Goal: Complete application form

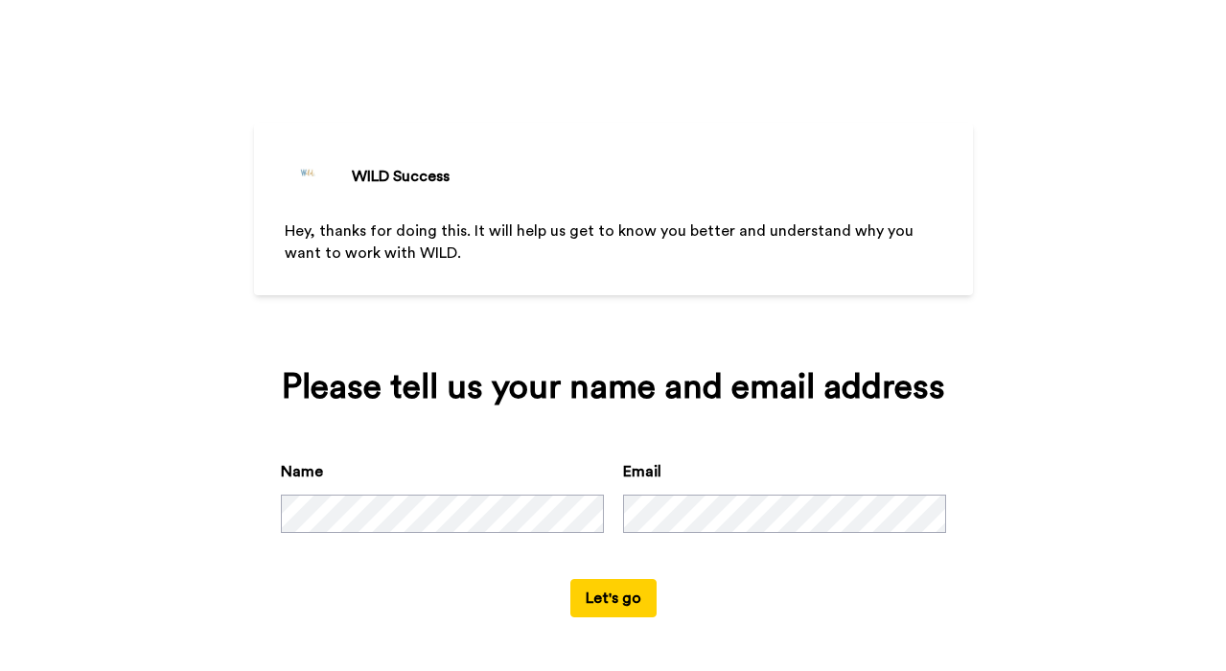
scroll to position [36, 0]
click at [625, 610] on button "Let's go" at bounding box center [613, 598] width 86 height 38
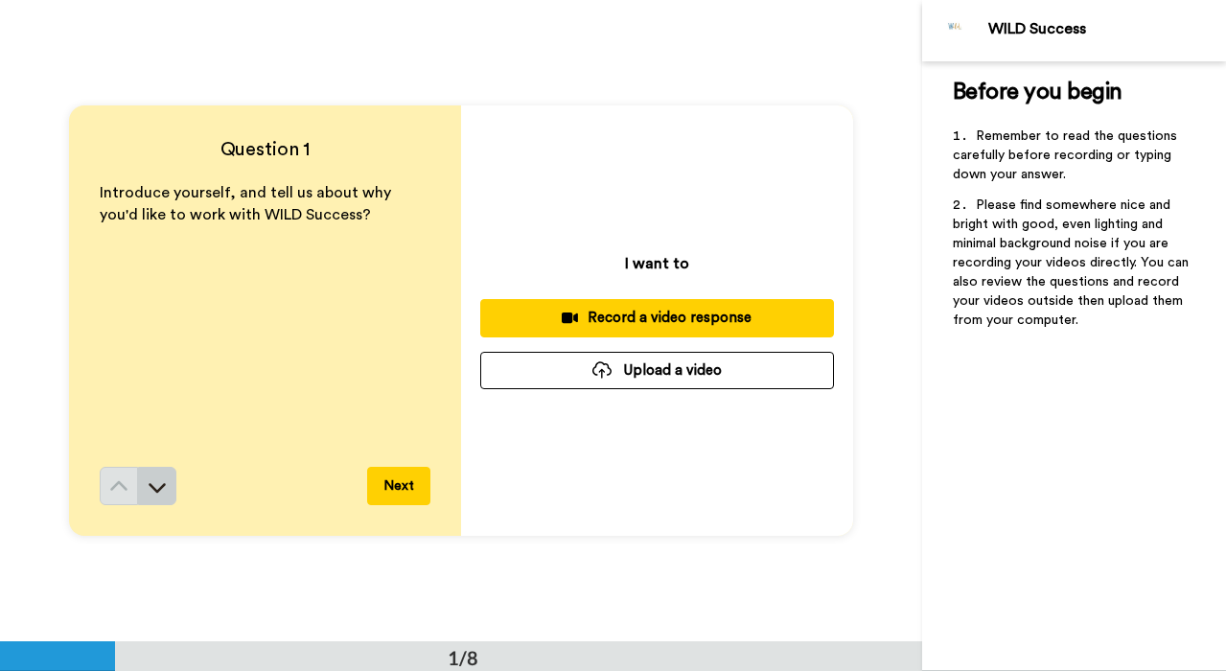
click at [157, 480] on icon at bounding box center [157, 486] width 19 height 19
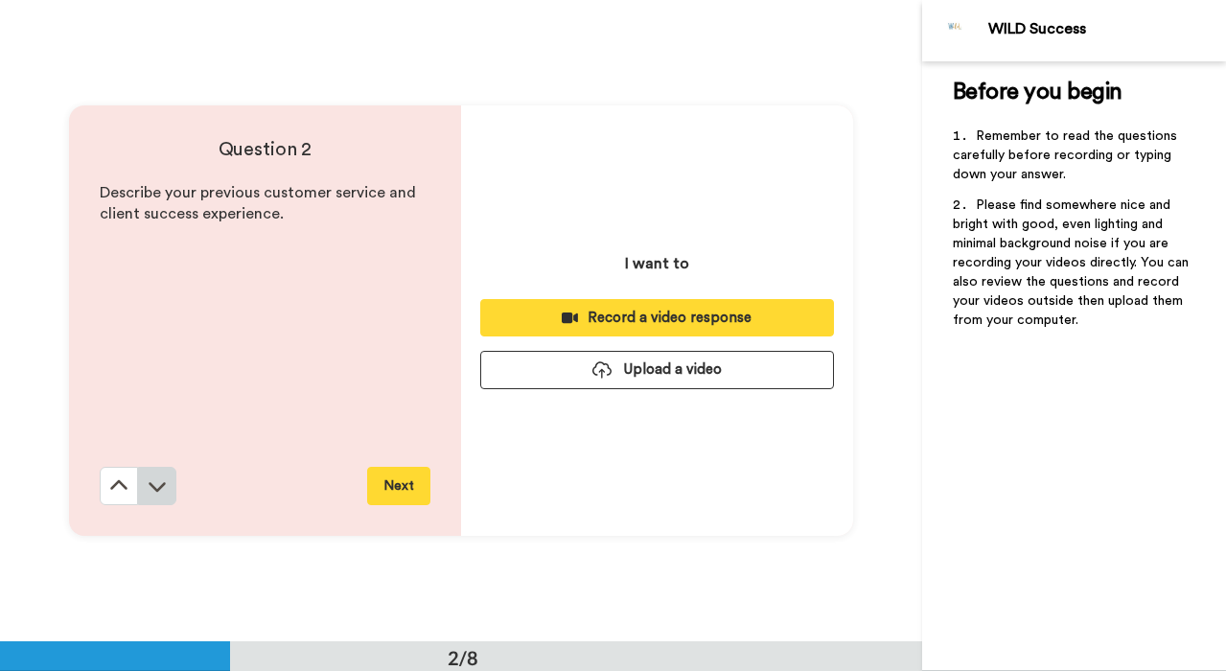
scroll to position [642, 0]
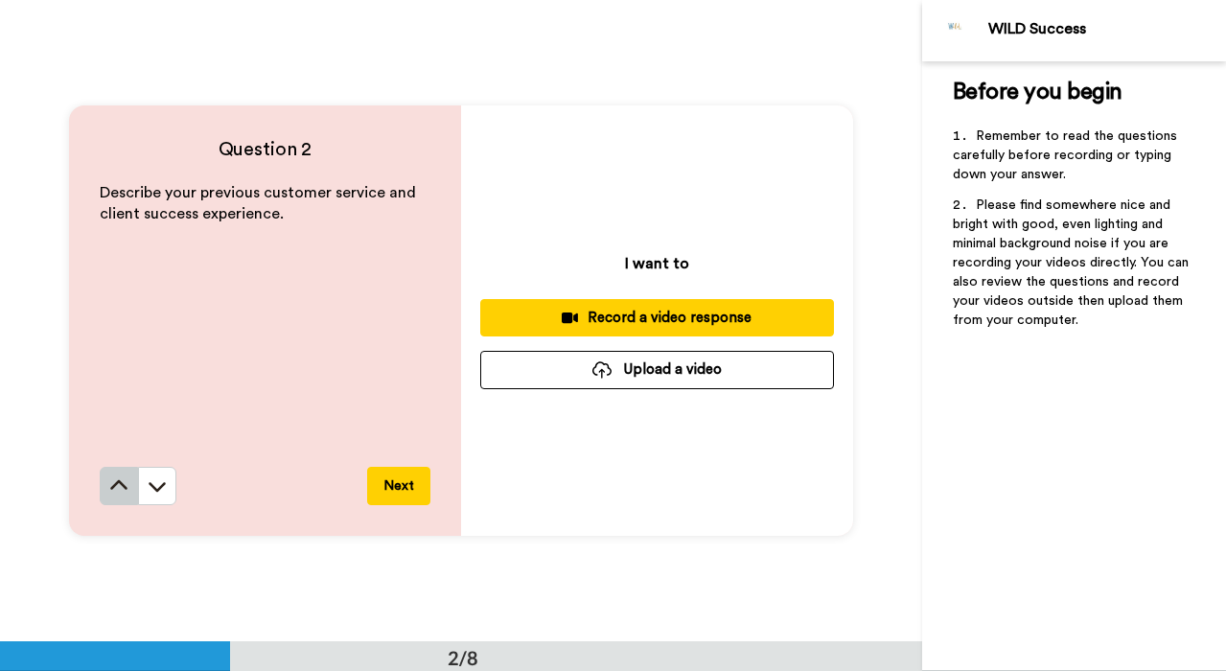
click at [127, 491] on icon at bounding box center [118, 485] width 19 height 19
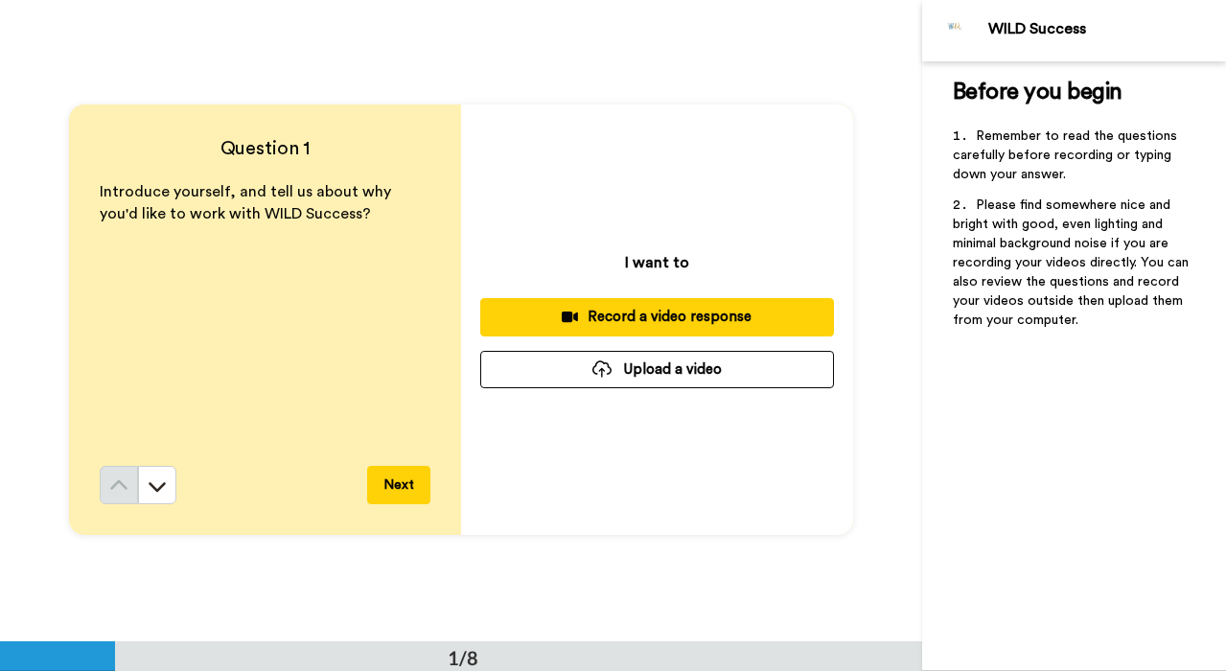
scroll to position [0, 0]
click at [162, 487] on icon at bounding box center [157, 488] width 17 height 10
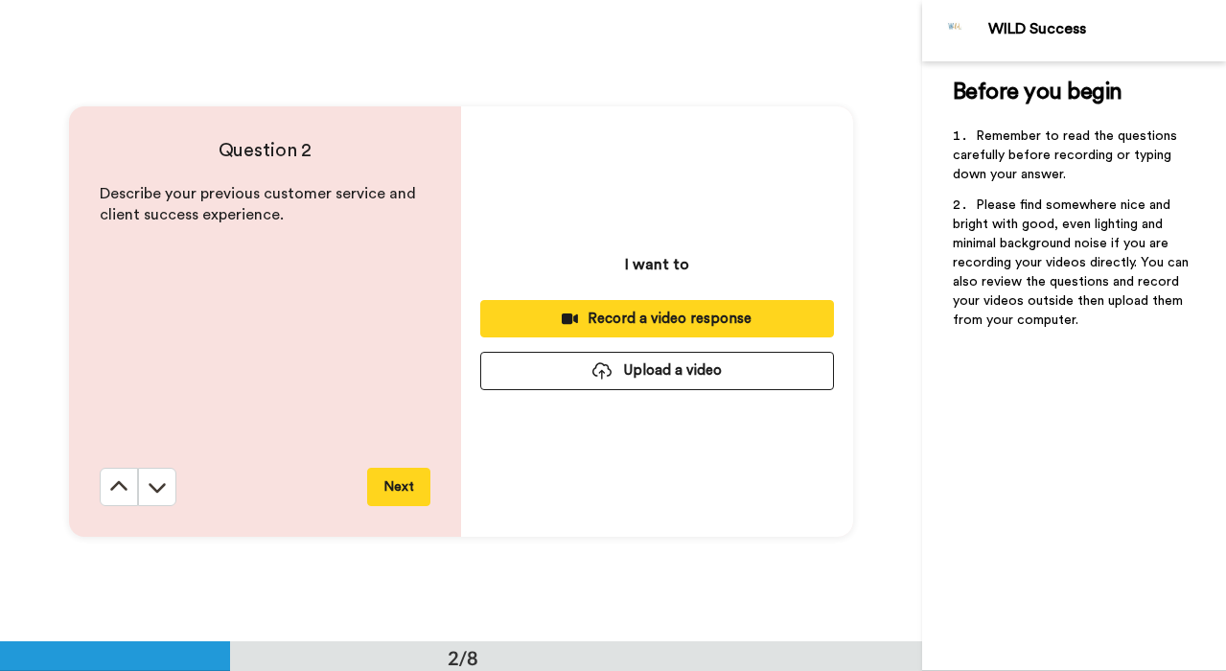
scroll to position [642, 0]
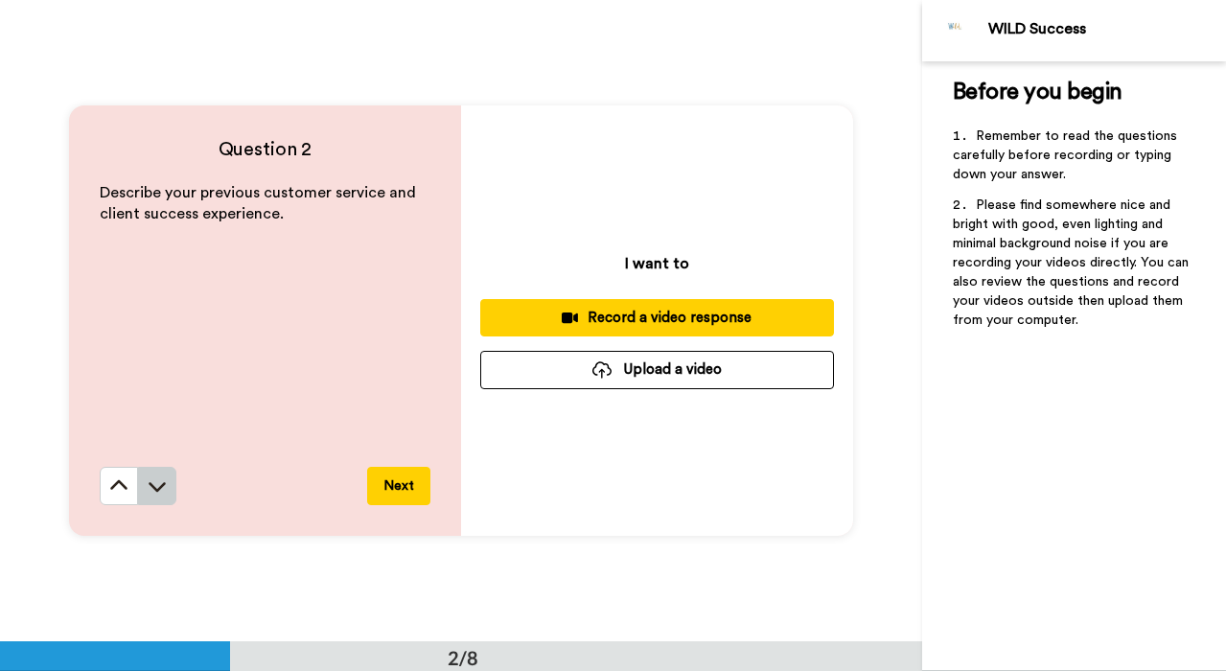
click at [162, 486] on icon at bounding box center [157, 487] width 17 height 10
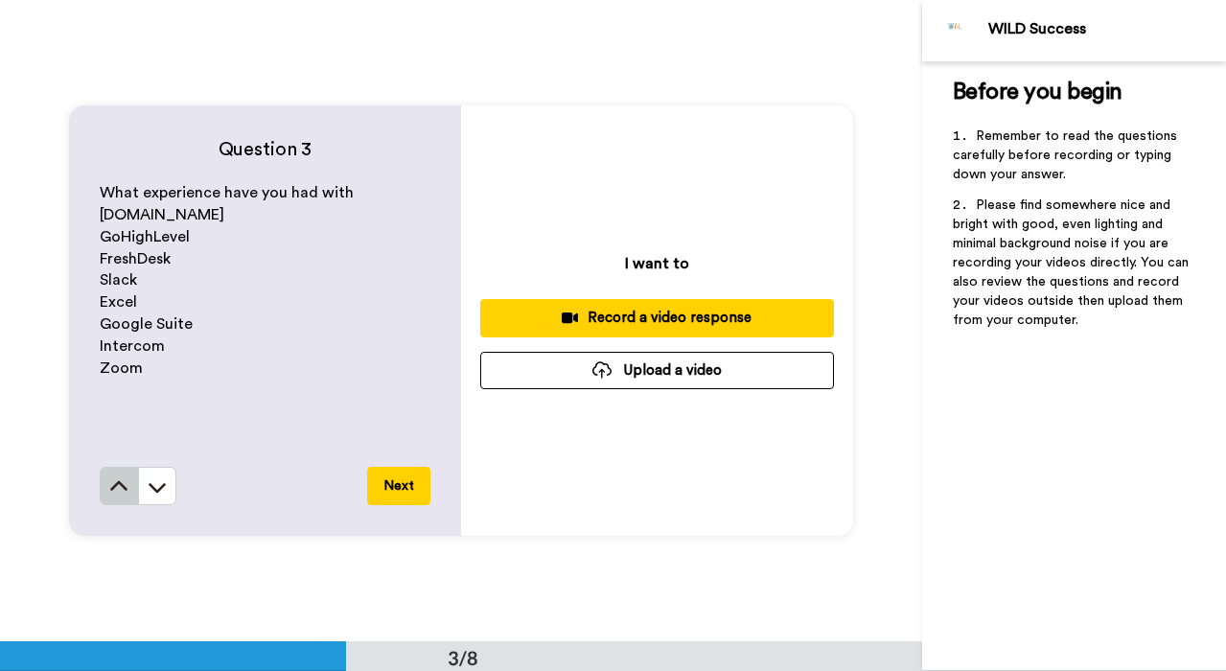
click at [123, 480] on icon at bounding box center [118, 486] width 19 height 19
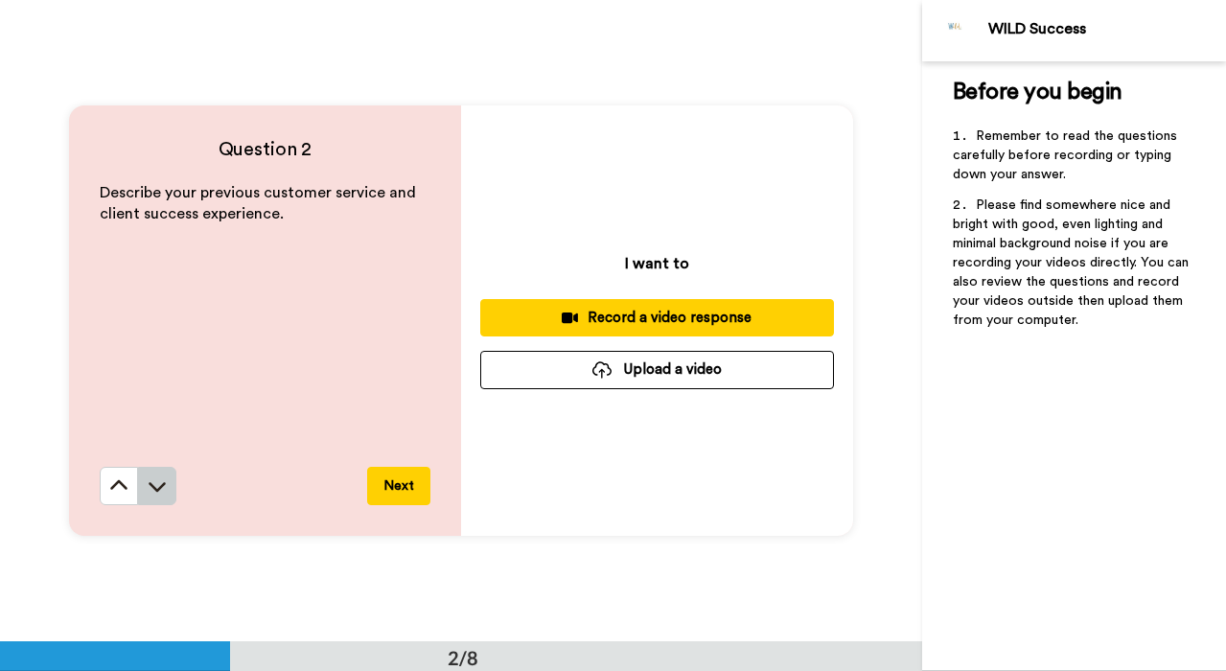
click at [160, 483] on icon at bounding box center [157, 485] width 19 height 19
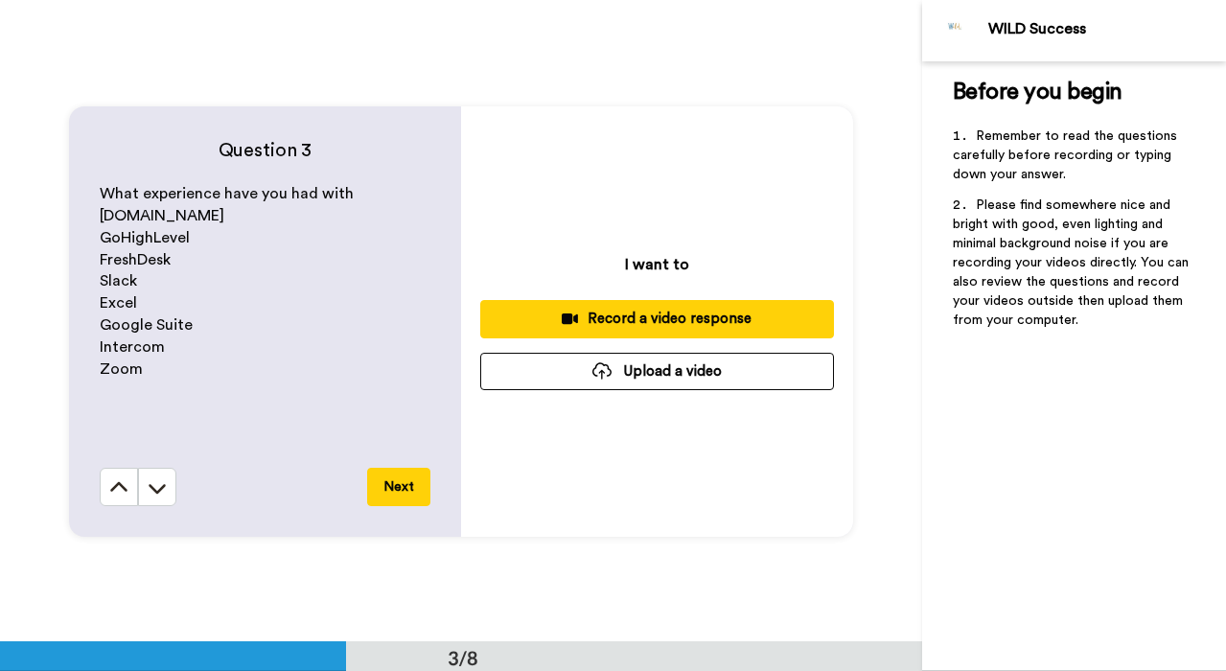
scroll to position [1283, 0]
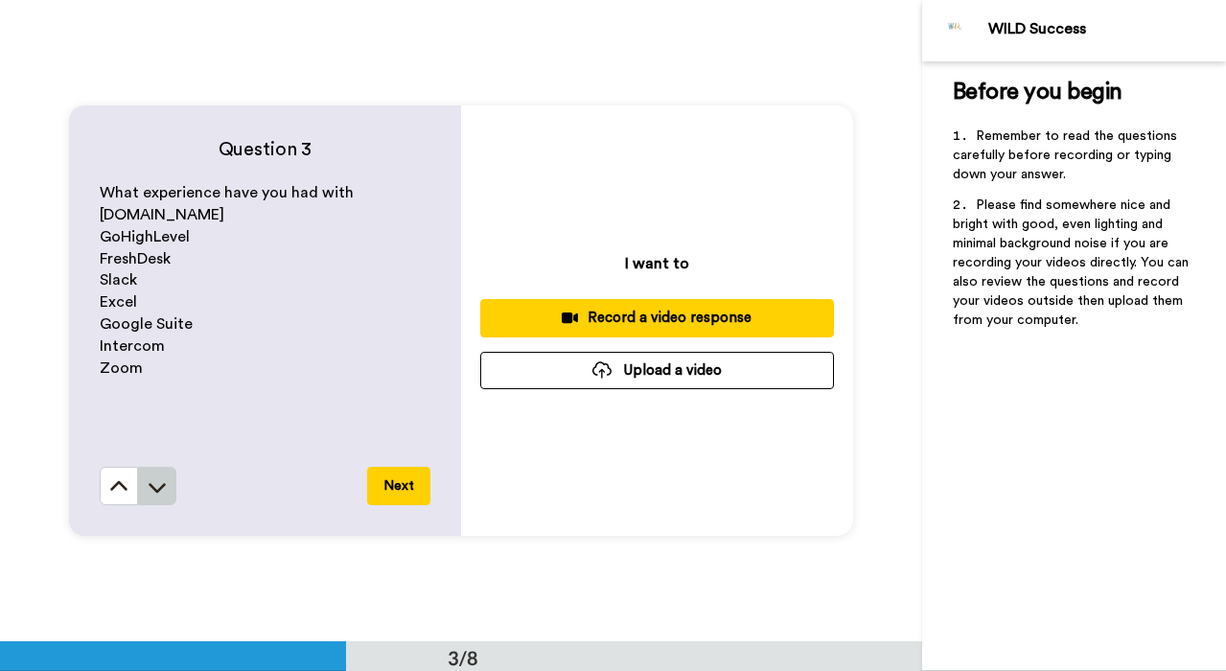
click at [164, 486] on icon at bounding box center [157, 488] width 17 height 10
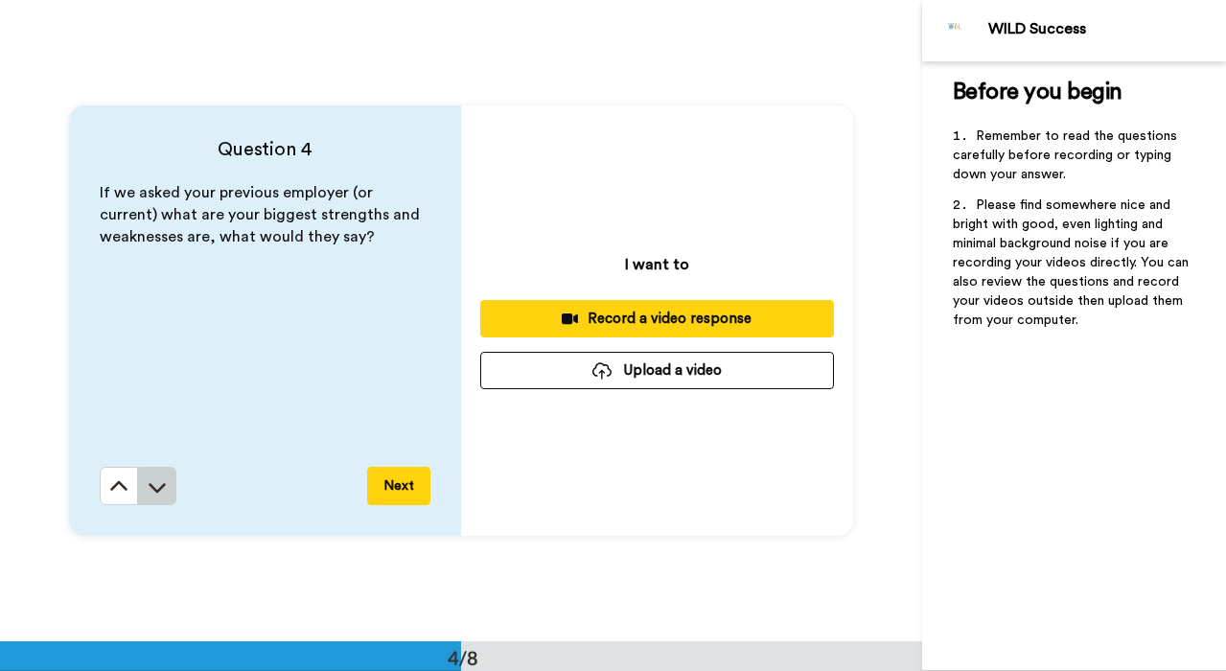
scroll to position [1926, 0]
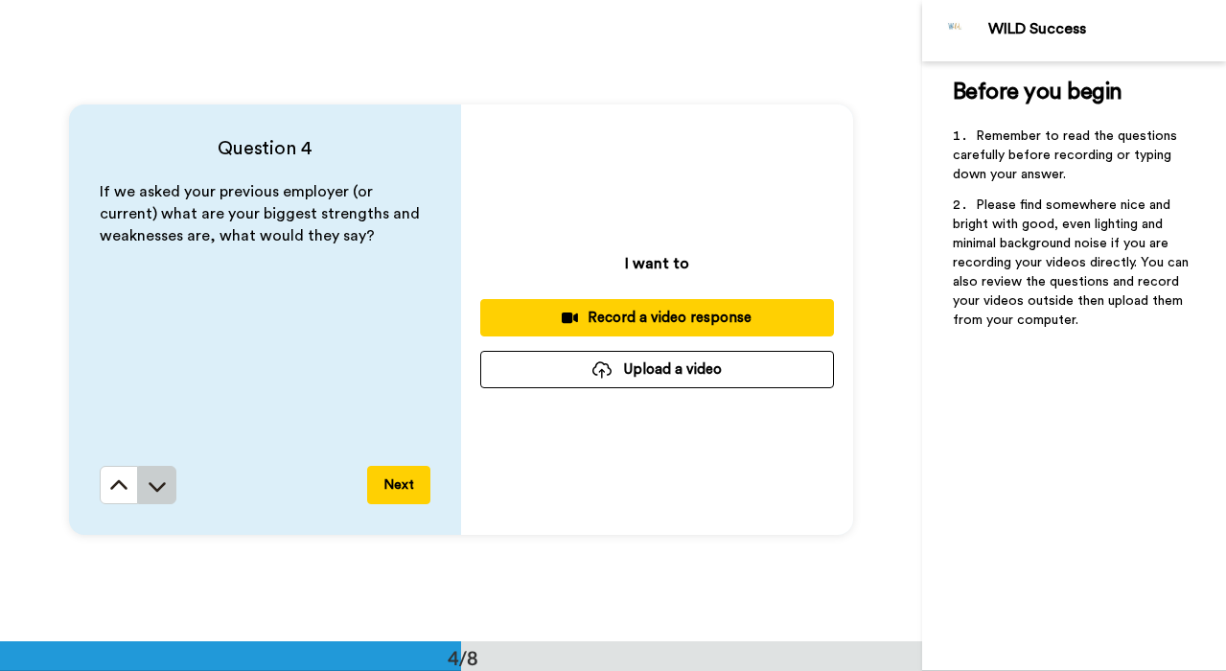
click at [164, 486] on icon at bounding box center [157, 487] width 17 height 10
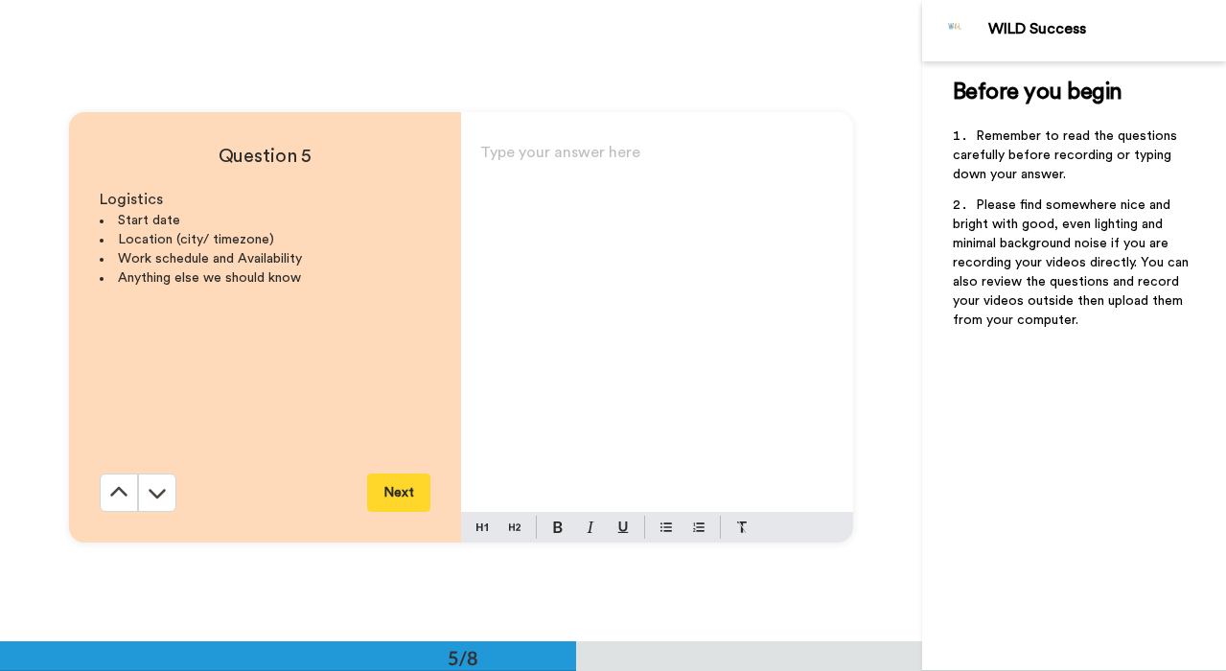
scroll to position [2567, 0]
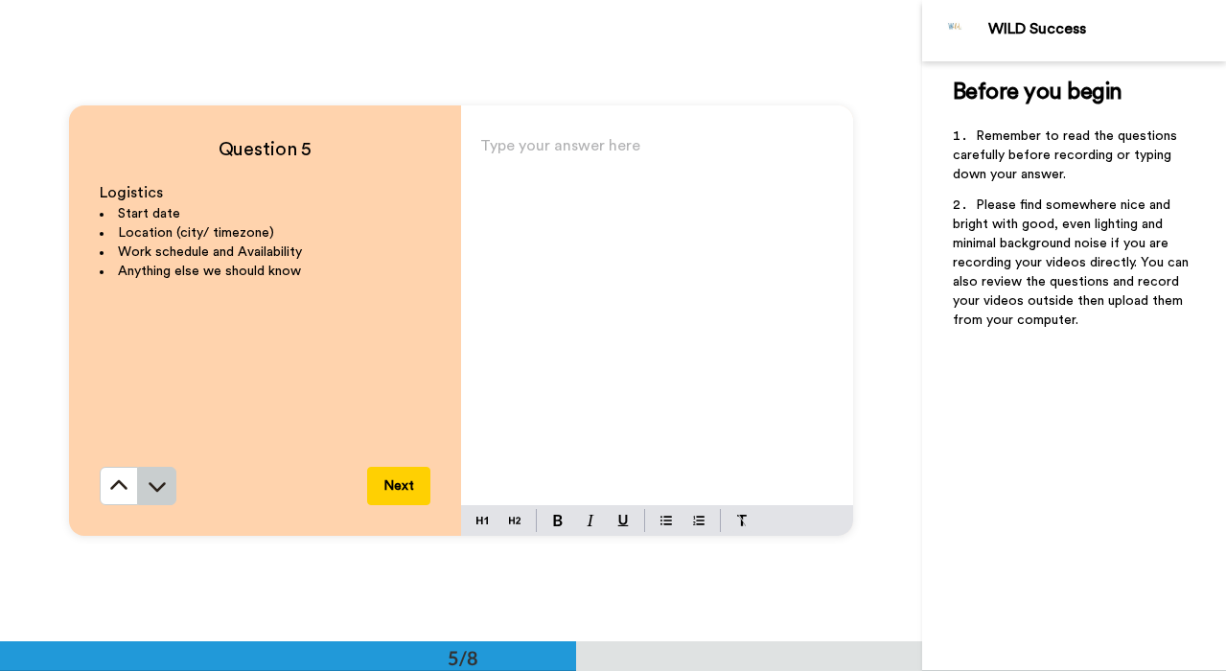
click at [164, 486] on icon at bounding box center [157, 488] width 17 height 10
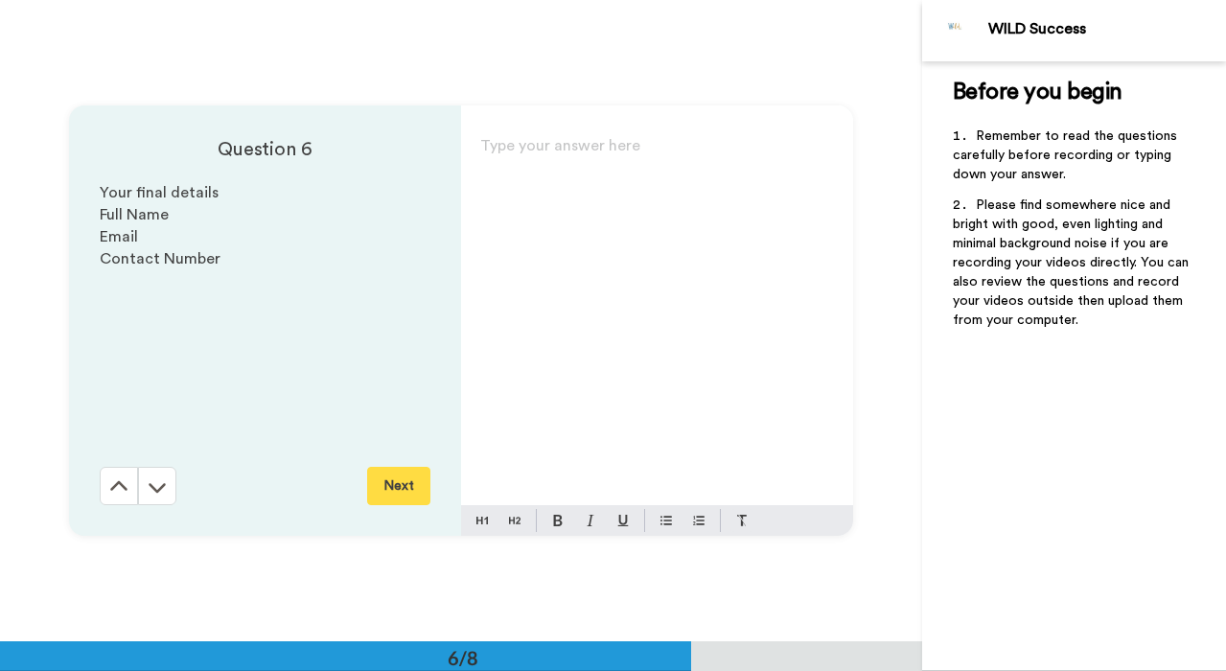
scroll to position [3209, 0]
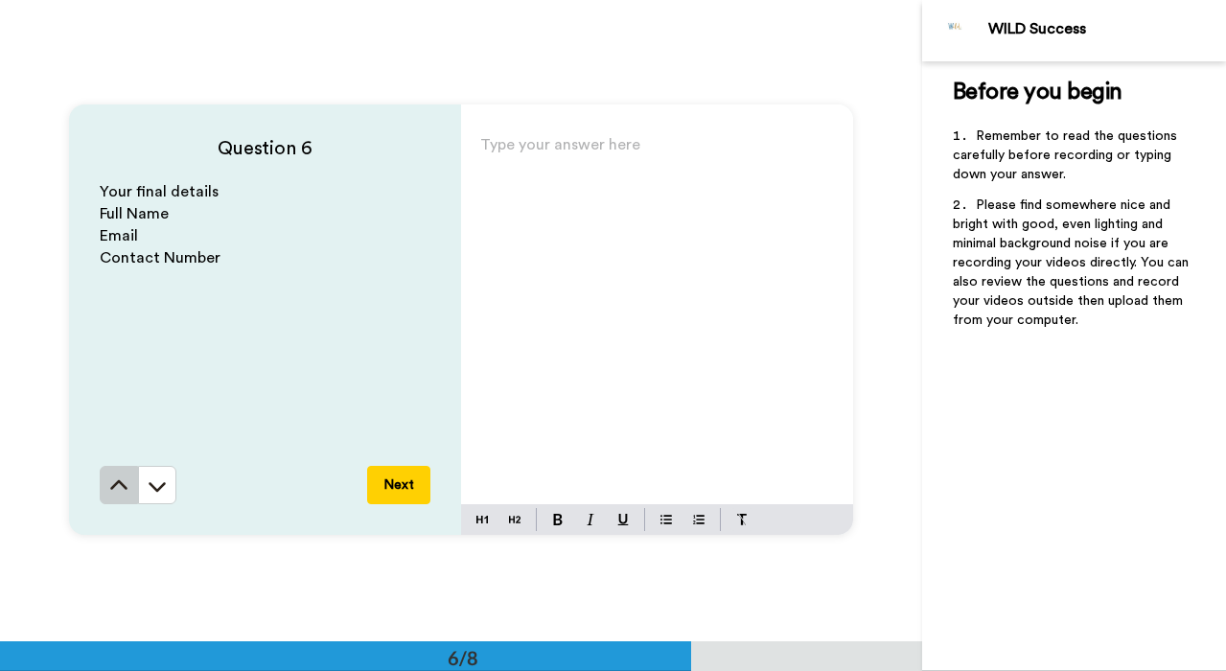
click at [123, 487] on icon at bounding box center [118, 484] width 17 height 10
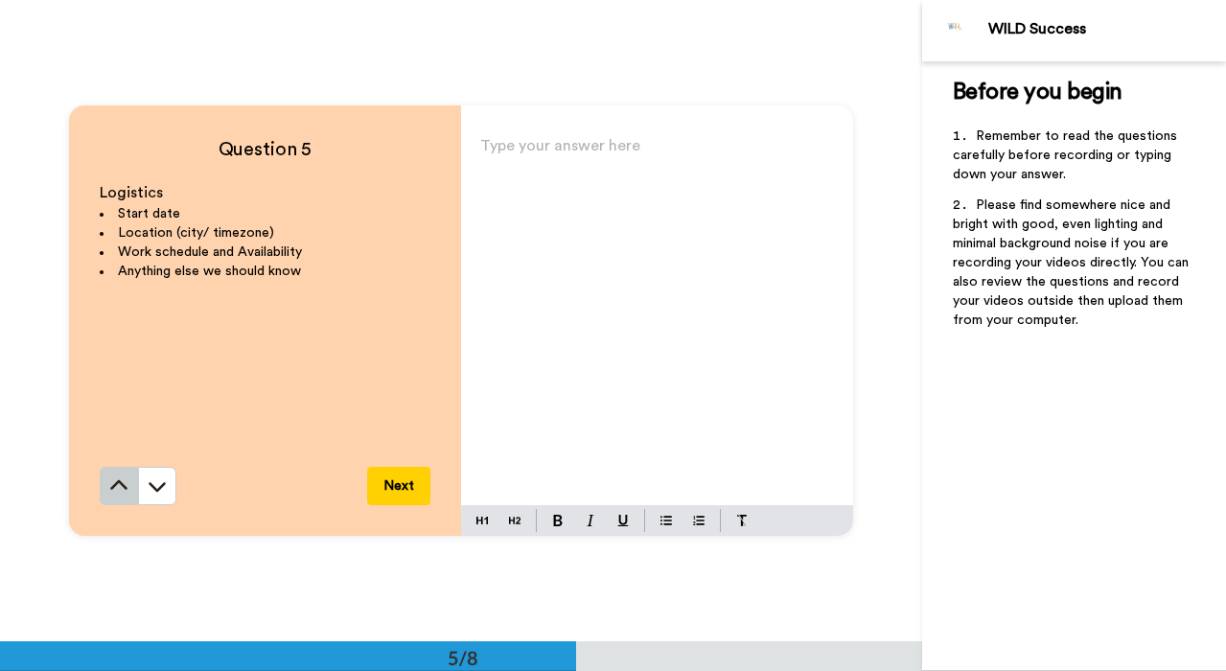
click at [123, 487] on icon at bounding box center [118, 485] width 17 height 10
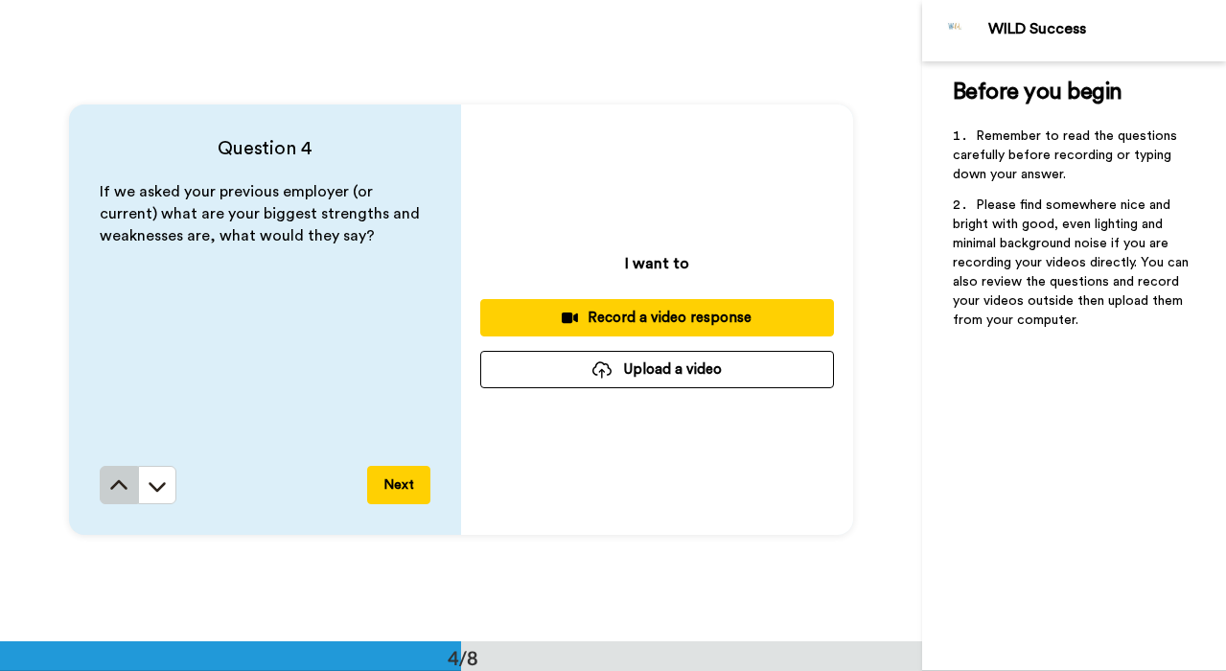
click at [123, 487] on icon at bounding box center [118, 485] width 17 height 10
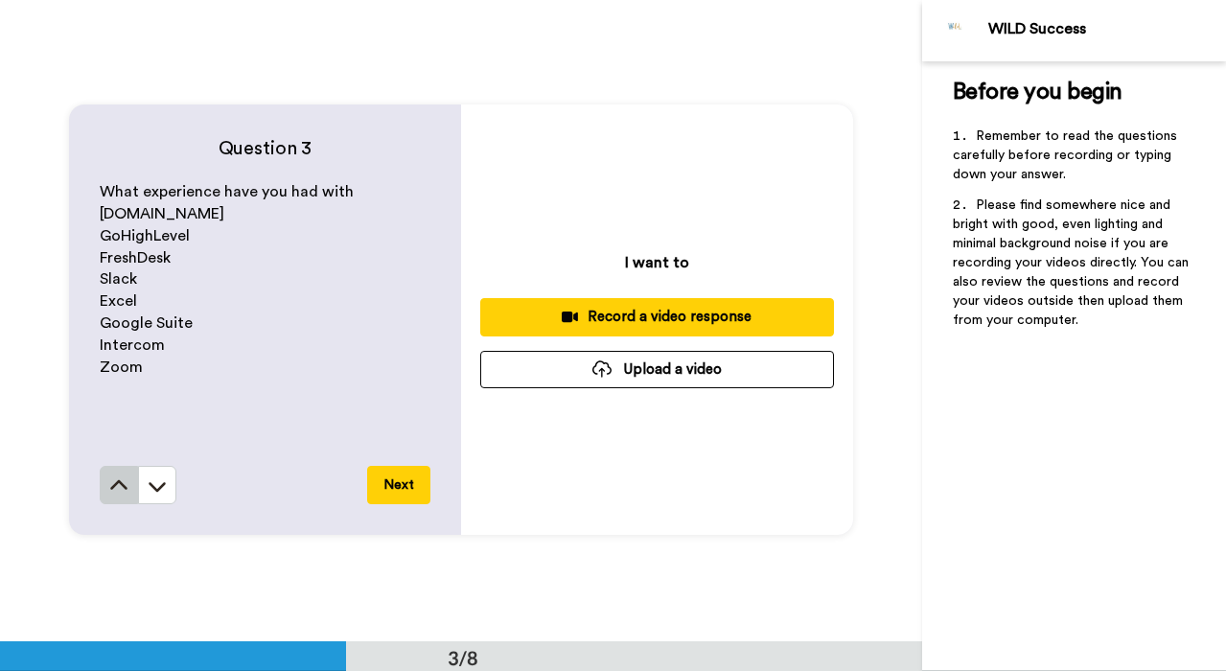
scroll to position [1283, 0]
click at [116, 494] on icon at bounding box center [118, 486] width 19 height 19
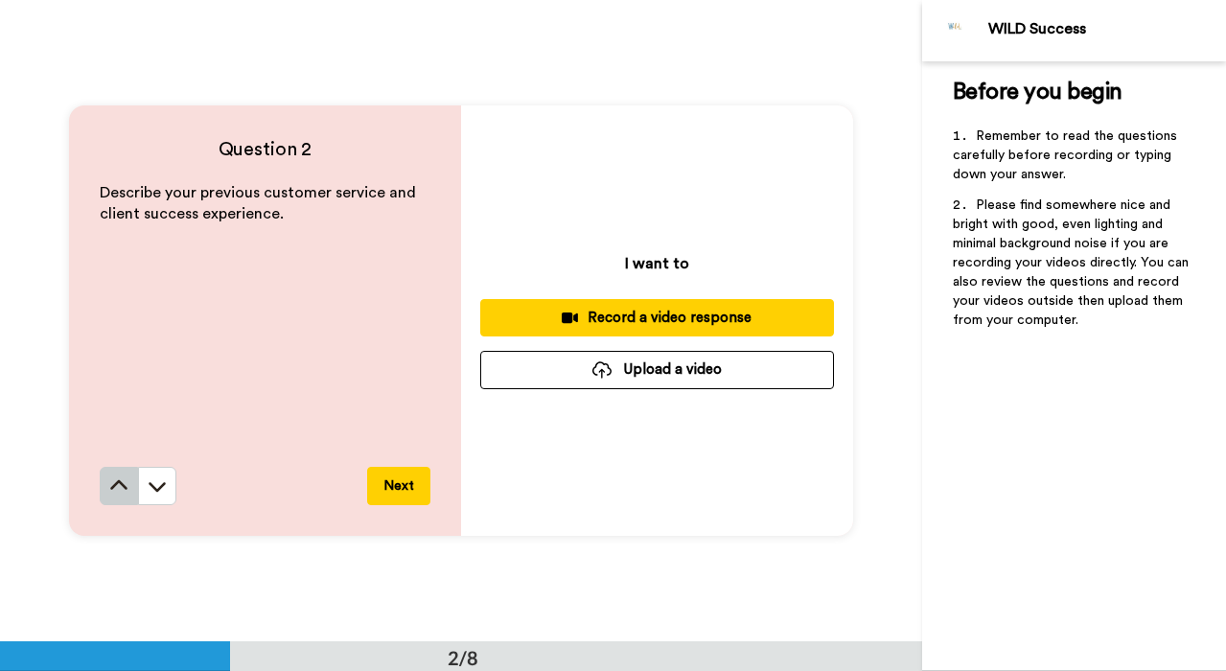
click at [116, 494] on icon at bounding box center [118, 485] width 19 height 19
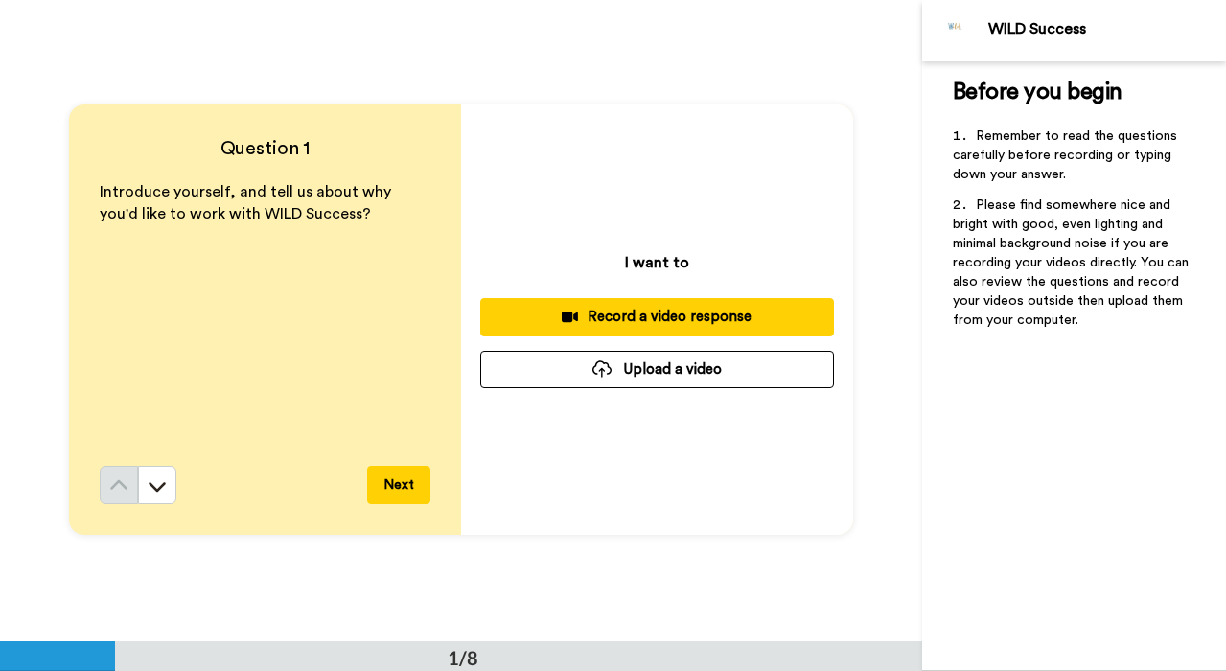
scroll to position [0, 0]
click at [680, 369] on button "Upload a video" at bounding box center [657, 370] width 354 height 37
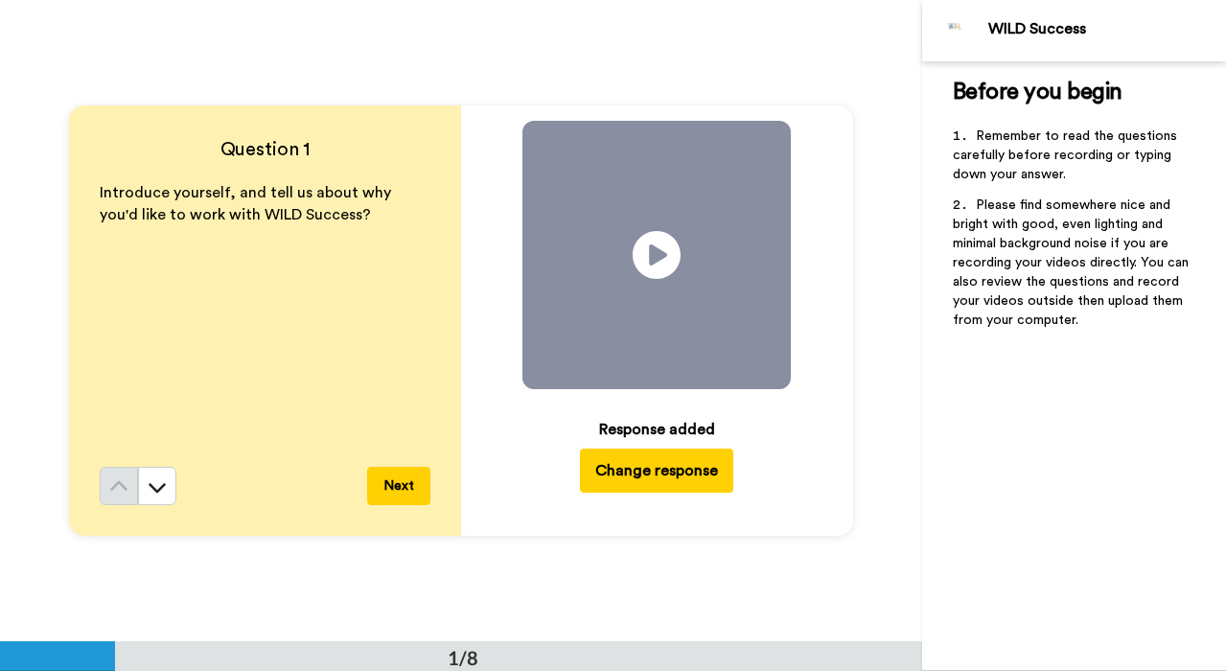
click at [412, 480] on button "Next" at bounding box center [398, 486] width 63 height 38
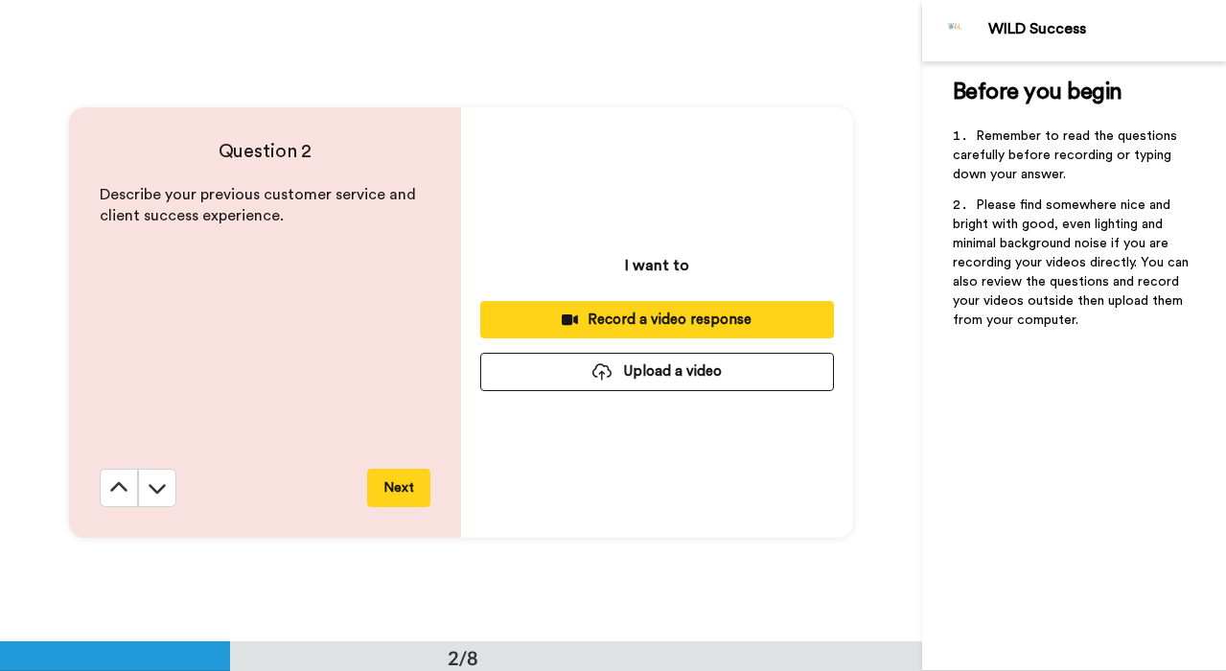
scroll to position [642, 0]
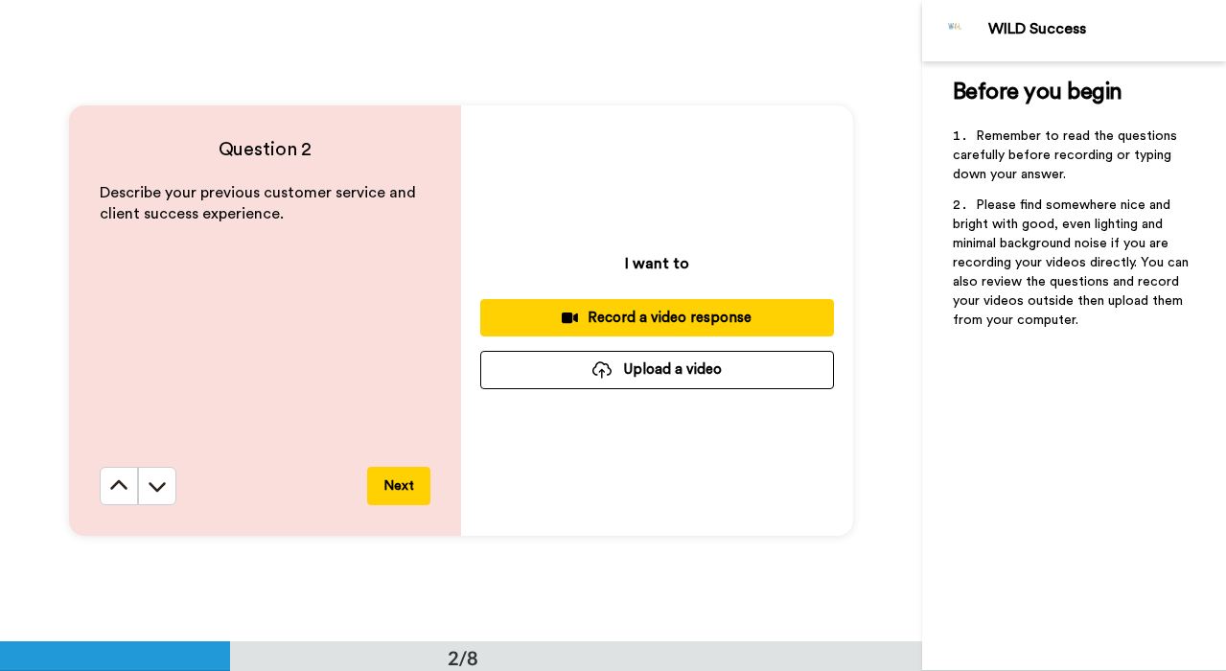
click at [638, 374] on button "Upload a video" at bounding box center [657, 369] width 354 height 37
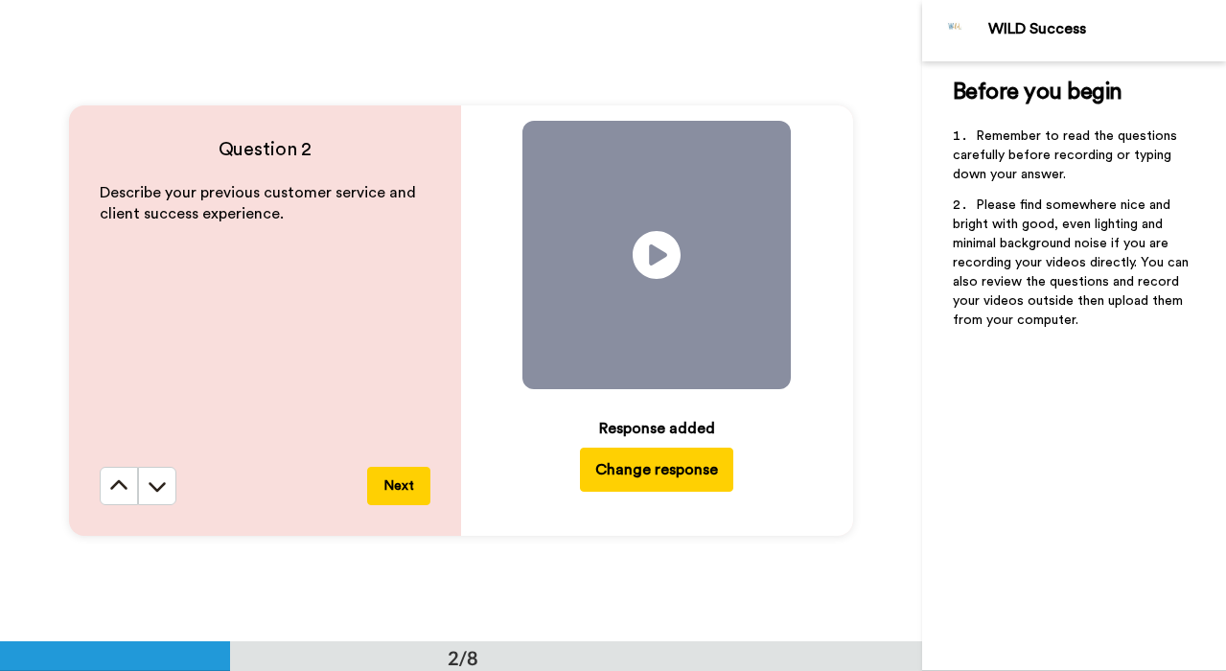
click at [411, 485] on button "Next" at bounding box center [398, 486] width 63 height 38
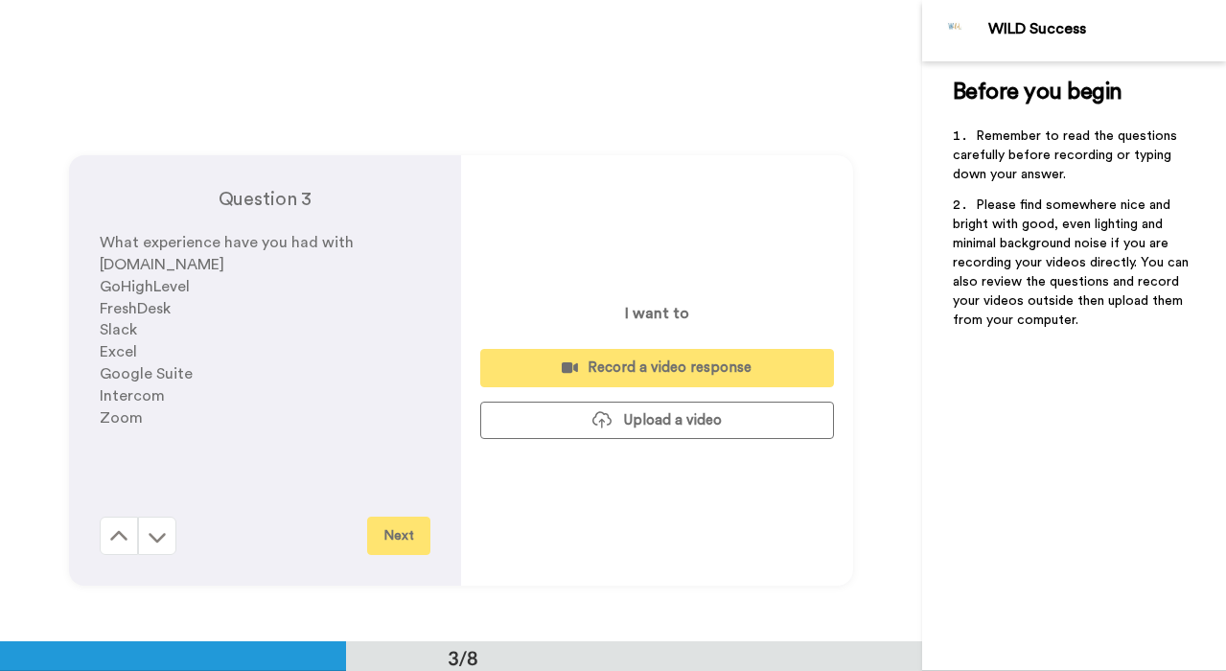
scroll to position [1283, 0]
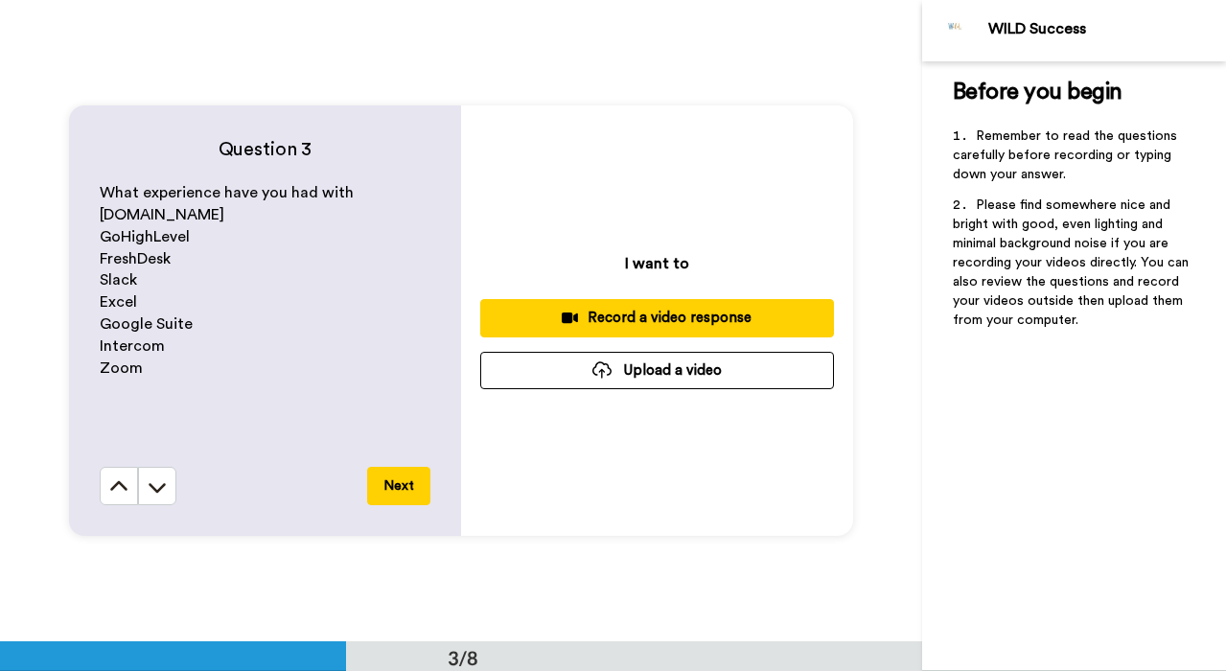
click at [663, 370] on button "Upload a video" at bounding box center [657, 370] width 354 height 37
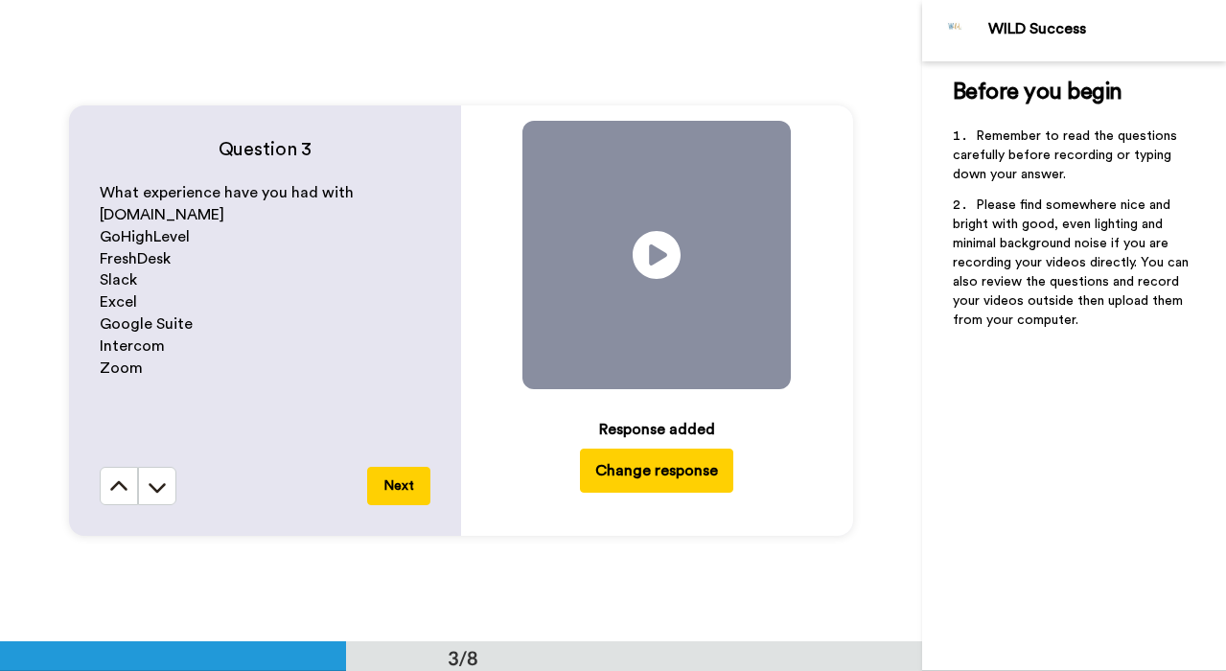
click at [401, 484] on button "Next" at bounding box center [398, 486] width 63 height 38
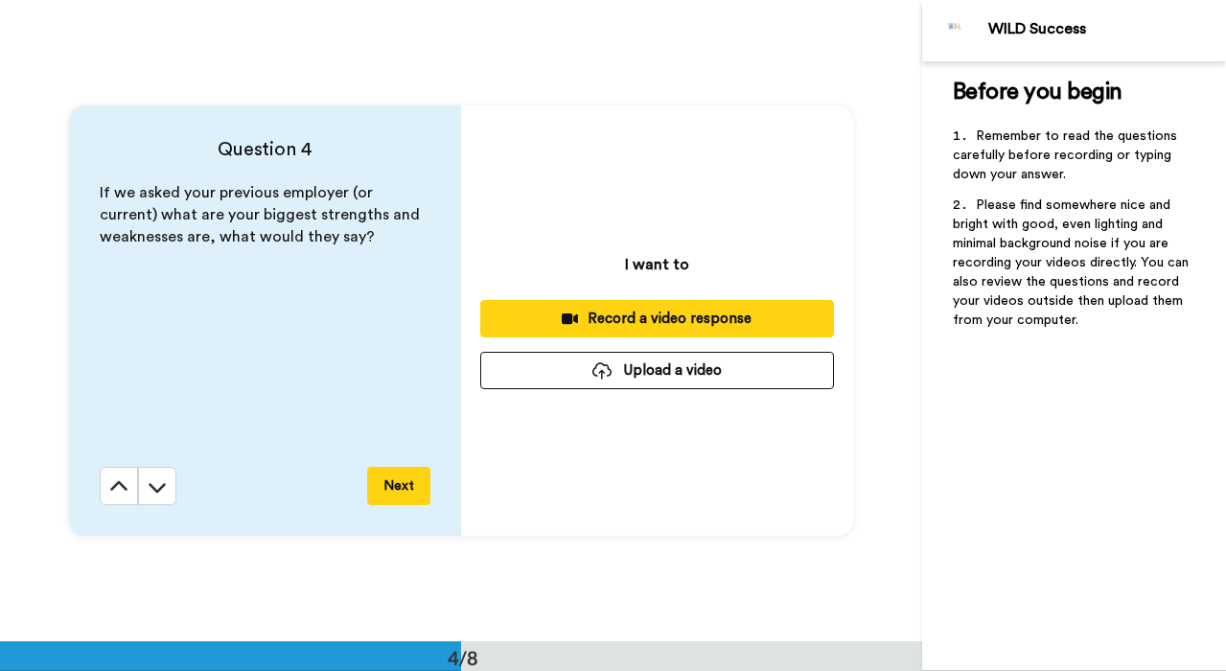
scroll to position [1926, 0]
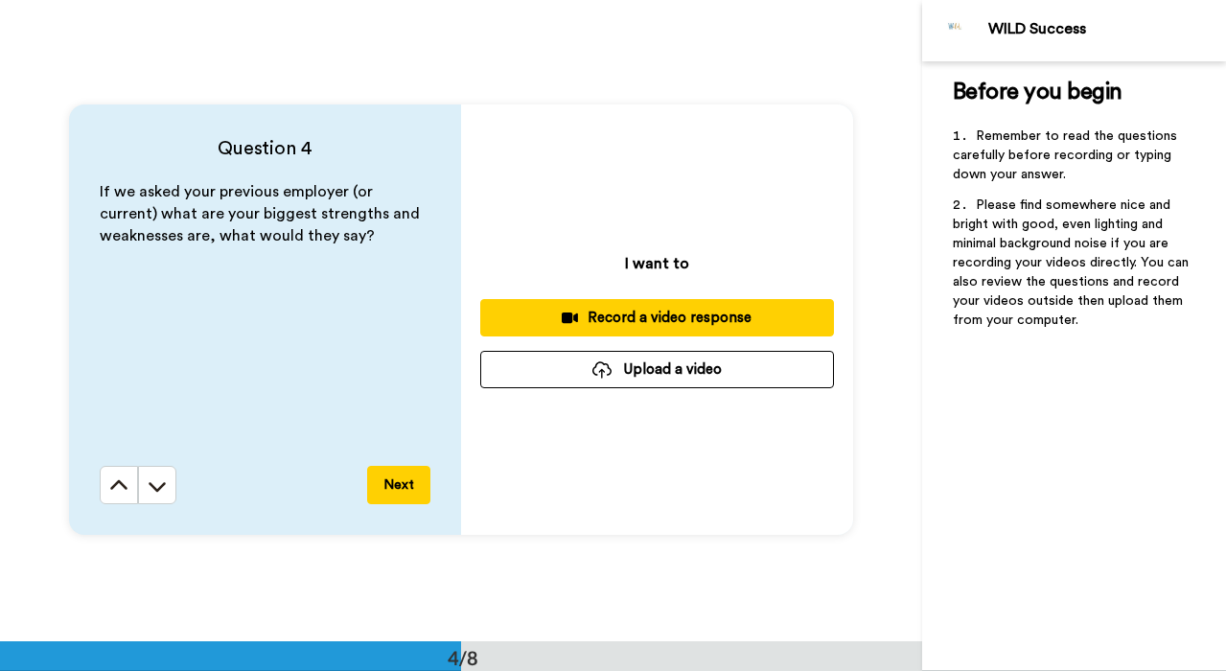
click at [661, 380] on button "Upload a video" at bounding box center [657, 369] width 354 height 37
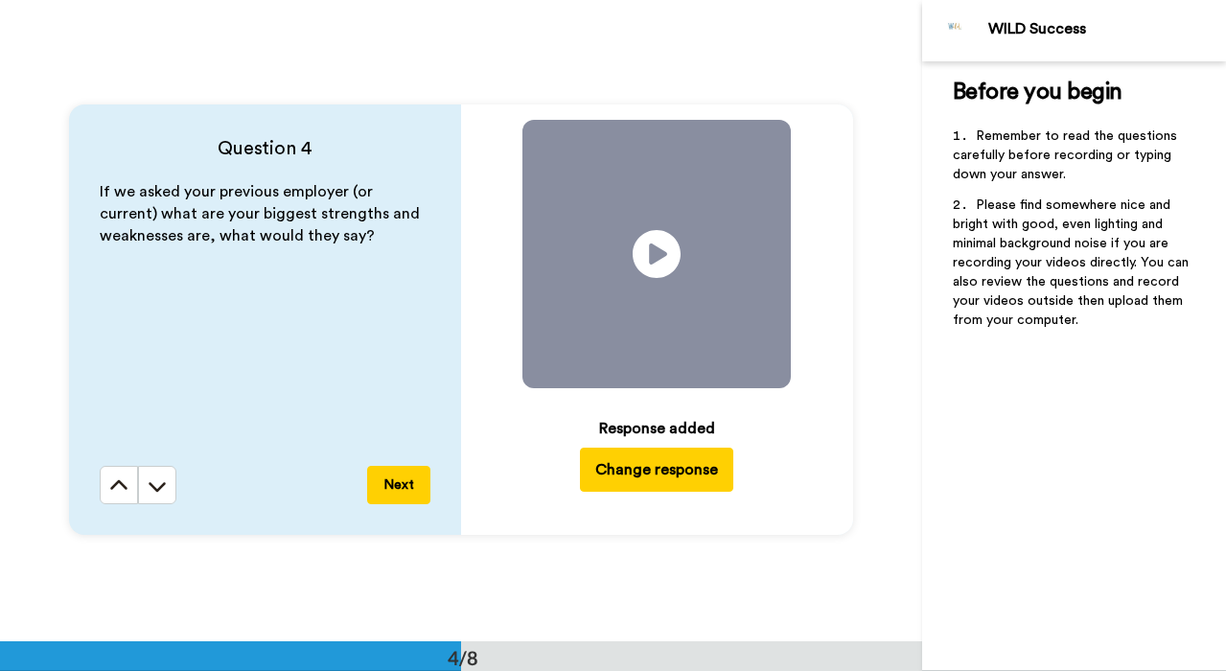
click at [400, 491] on button "Next" at bounding box center [398, 485] width 63 height 38
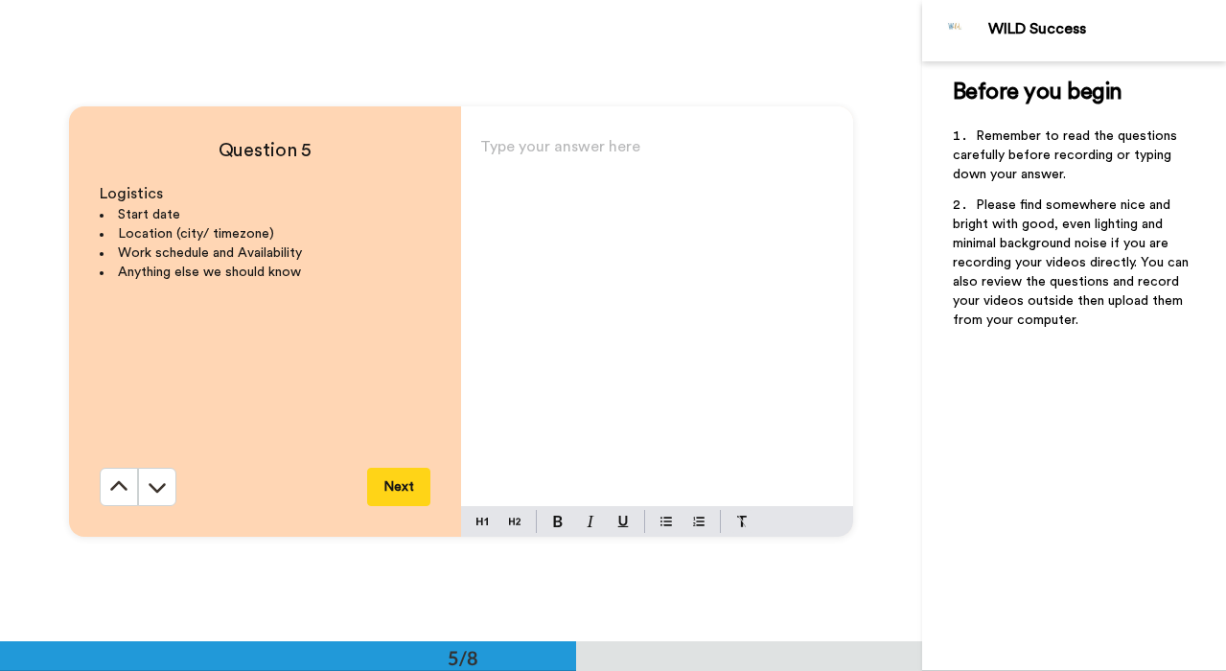
scroll to position [2567, 0]
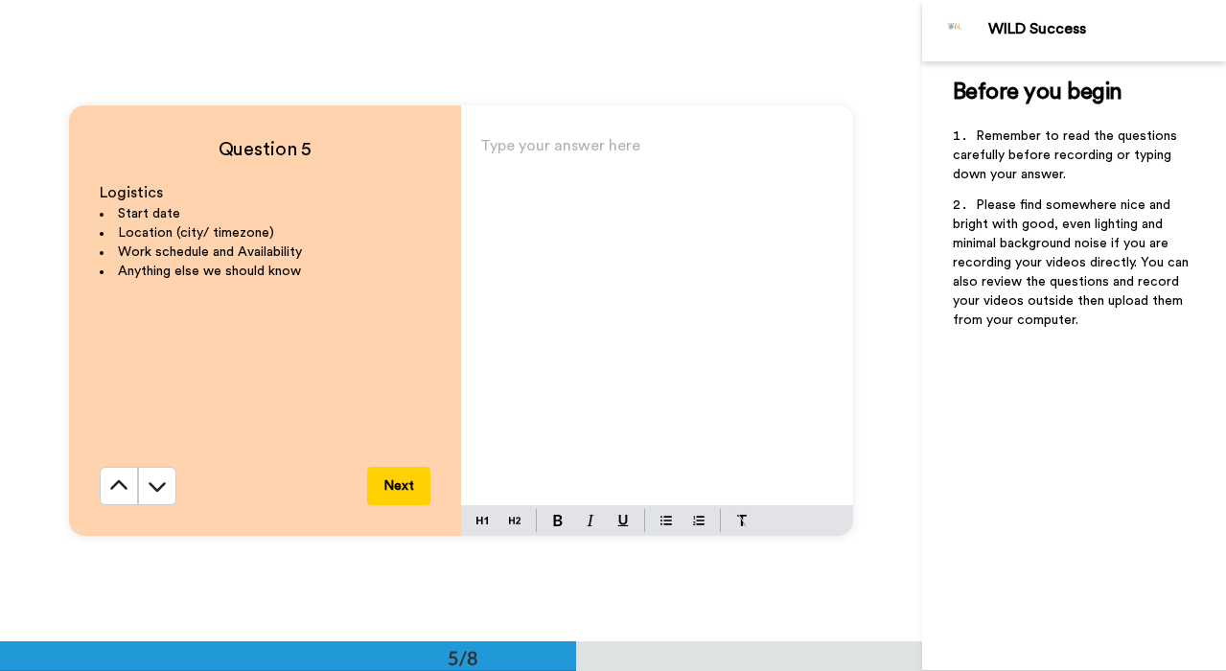
click at [598, 178] on div "Type your answer here ﻿" at bounding box center [657, 318] width 392 height 373
click at [114, 485] on icon at bounding box center [118, 485] width 17 height 10
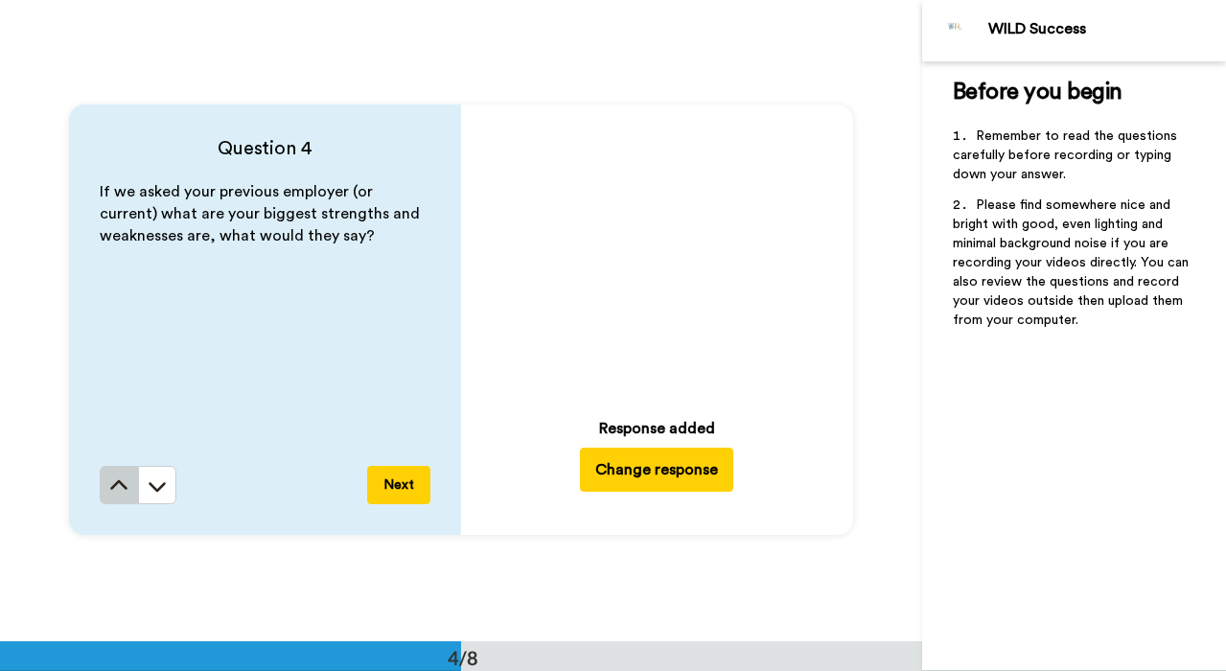
click at [114, 485] on icon at bounding box center [118, 485] width 17 height 10
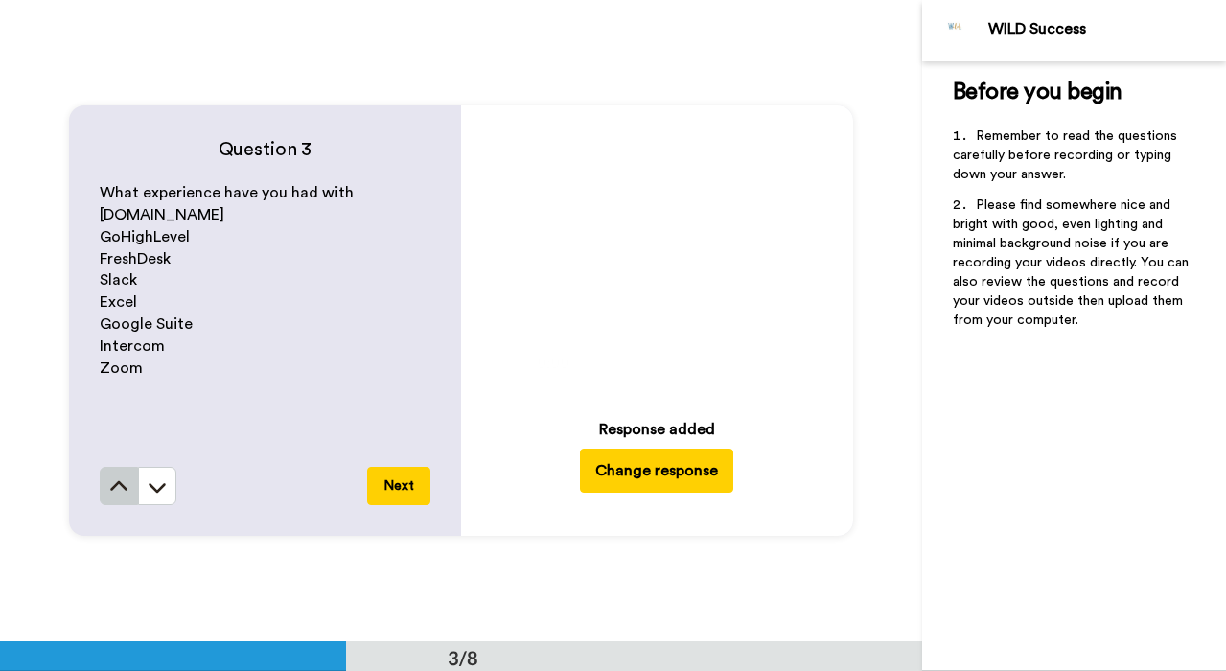
click at [114, 485] on icon at bounding box center [118, 486] width 19 height 19
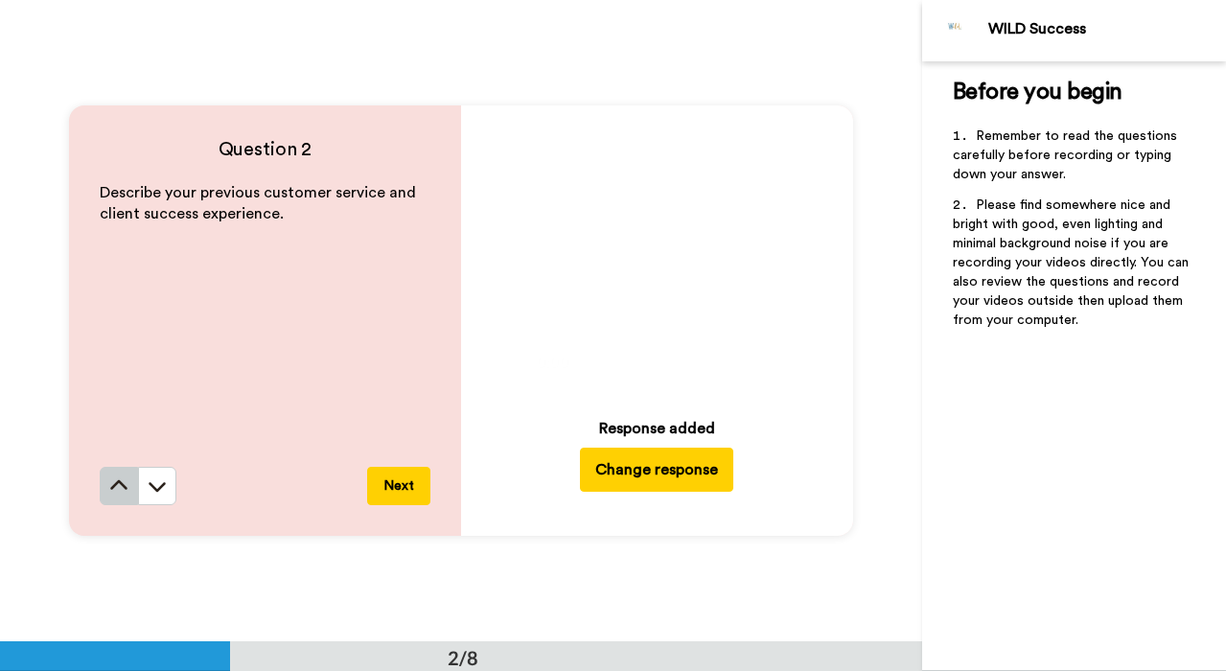
click at [121, 488] on icon at bounding box center [118, 485] width 19 height 19
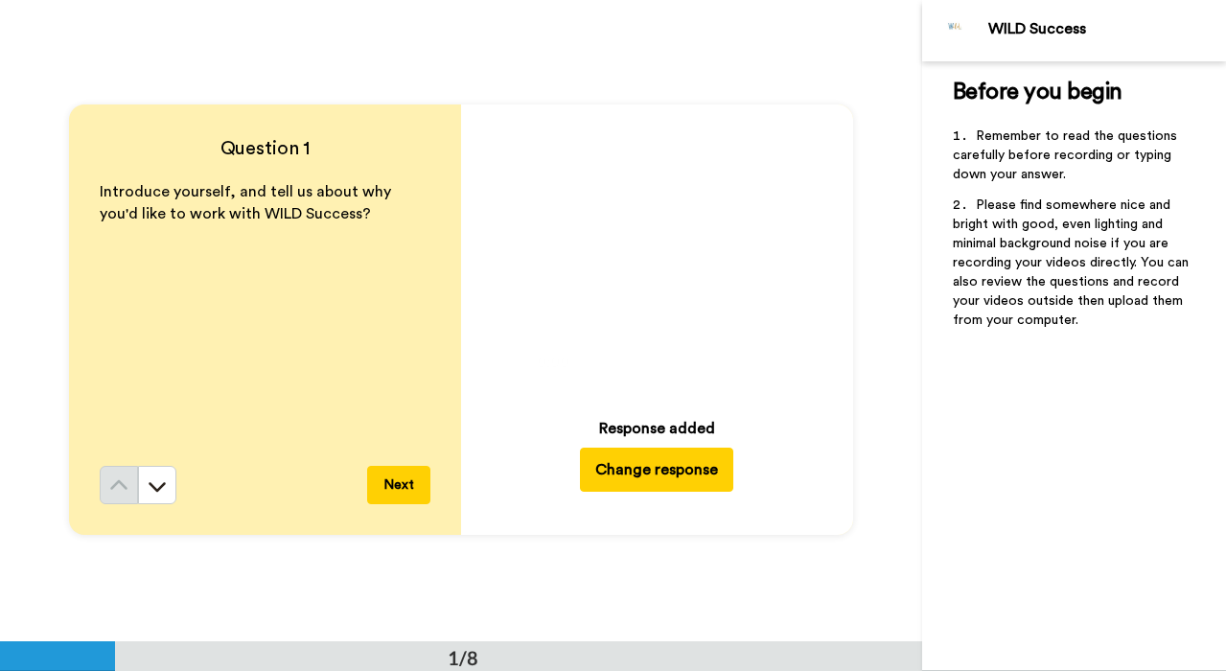
scroll to position [0, 0]
click at [161, 482] on icon at bounding box center [157, 486] width 19 height 19
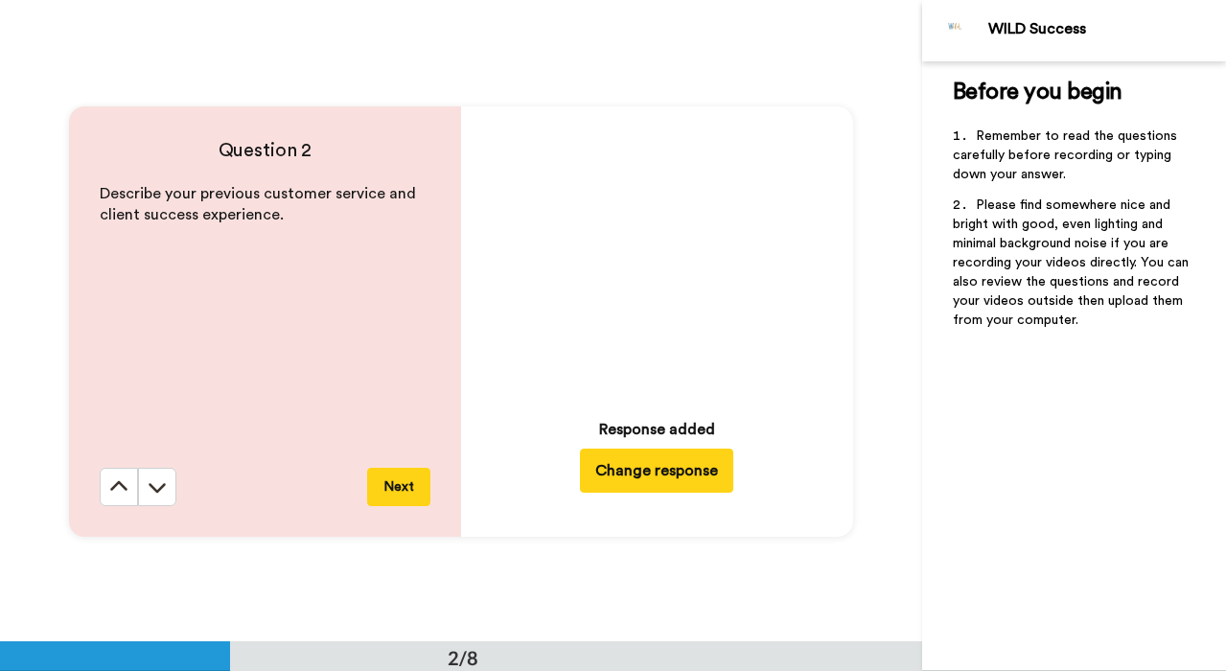
scroll to position [642, 0]
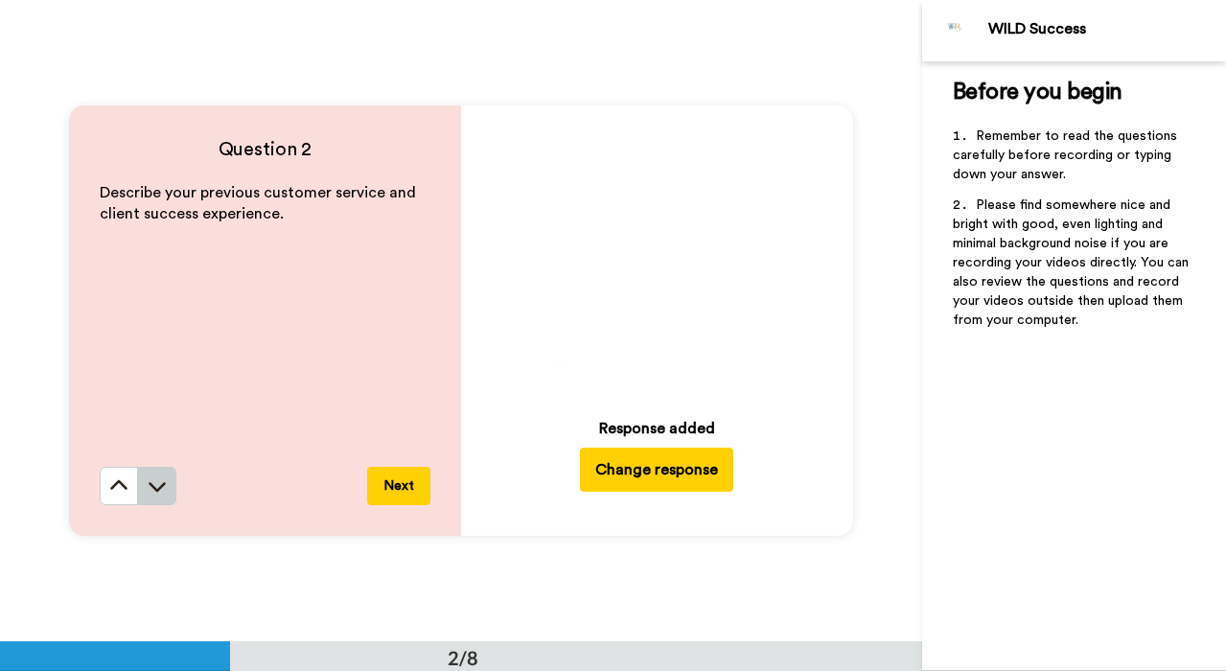
click at [154, 494] on icon at bounding box center [157, 485] width 19 height 19
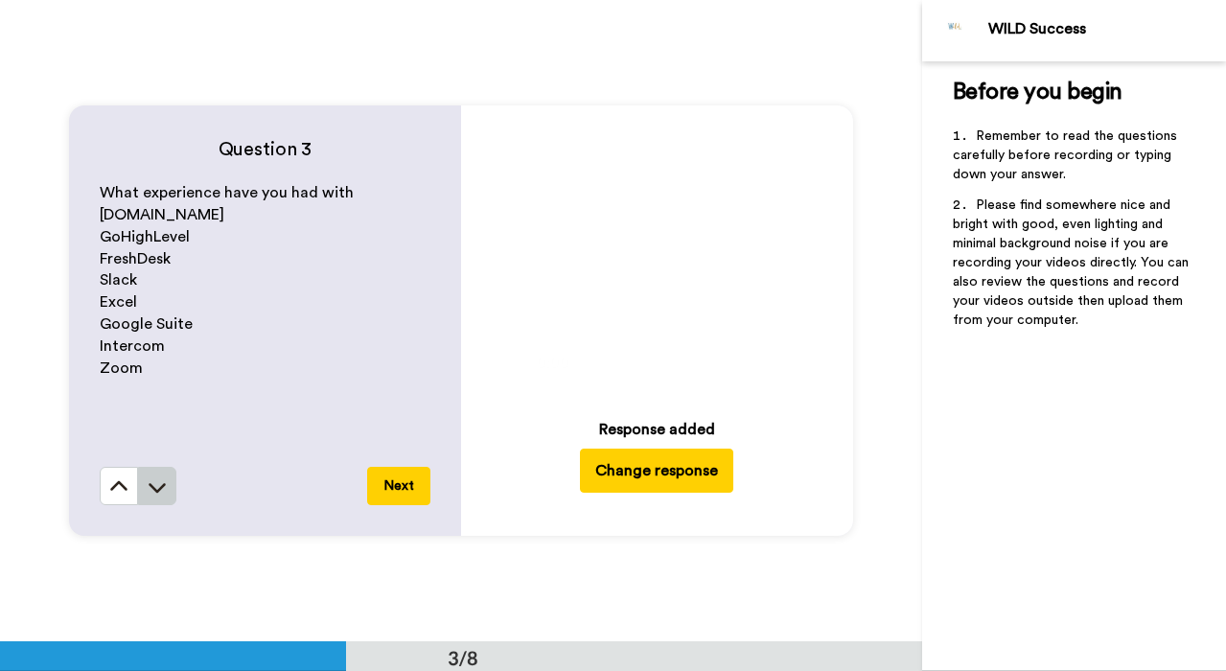
click at [154, 494] on icon at bounding box center [157, 486] width 19 height 19
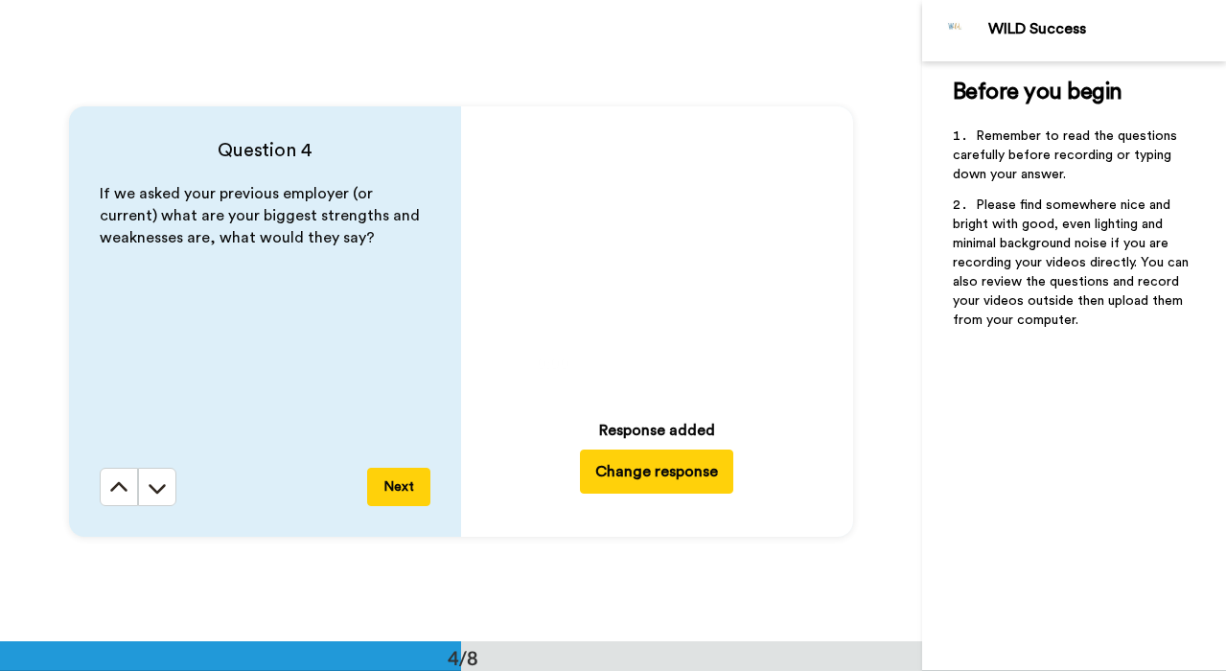
scroll to position [1926, 0]
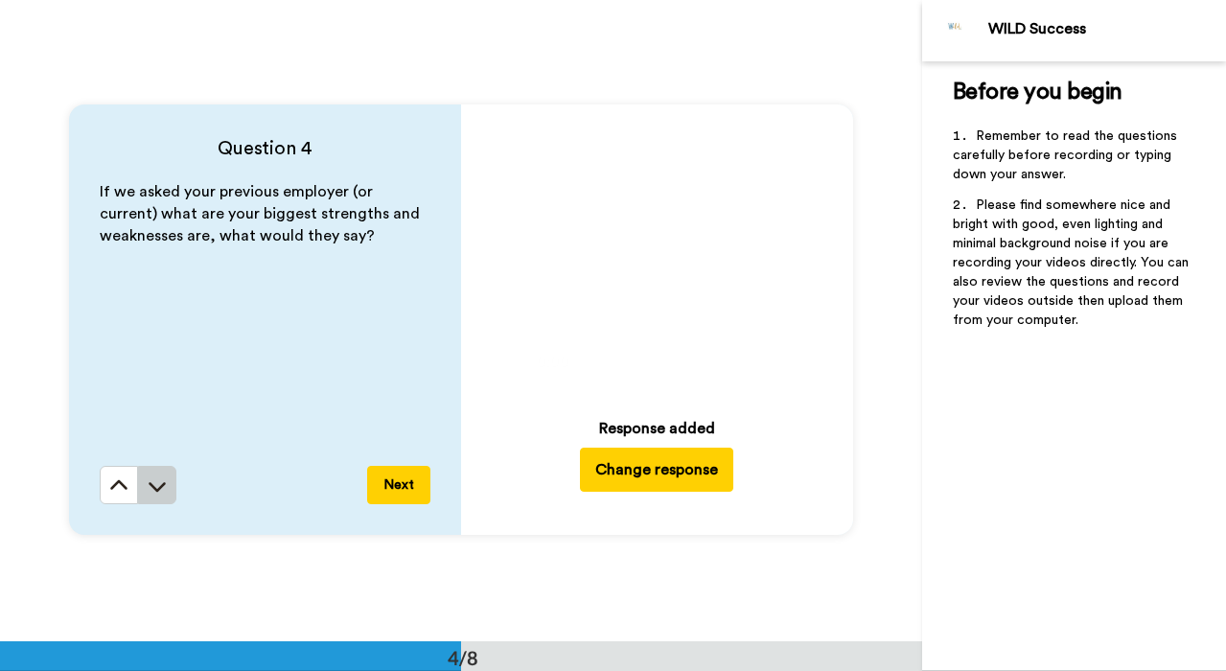
click at [154, 494] on icon at bounding box center [157, 485] width 19 height 19
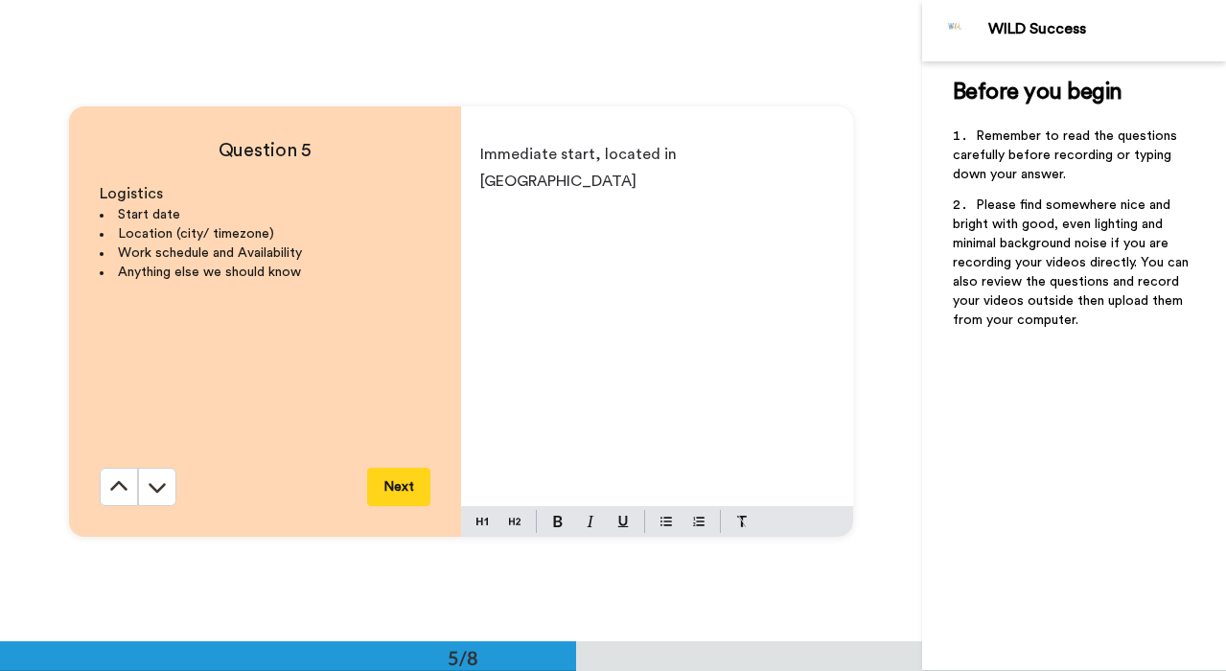
scroll to position [2567, 0]
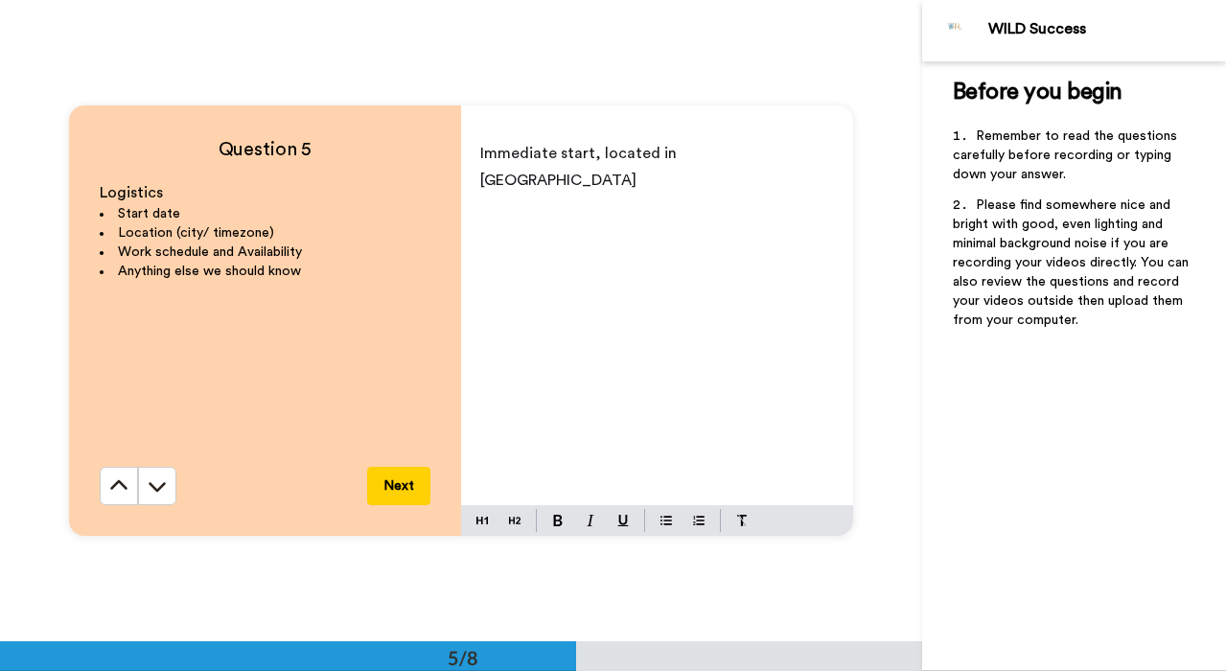
click at [736, 149] on p "Immediate start, located in [GEOGRAPHIC_DATA]" at bounding box center [657, 167] width 354 height 54
click at [115, 486] on icon at bounding box center [118, 485] width 17 height 10
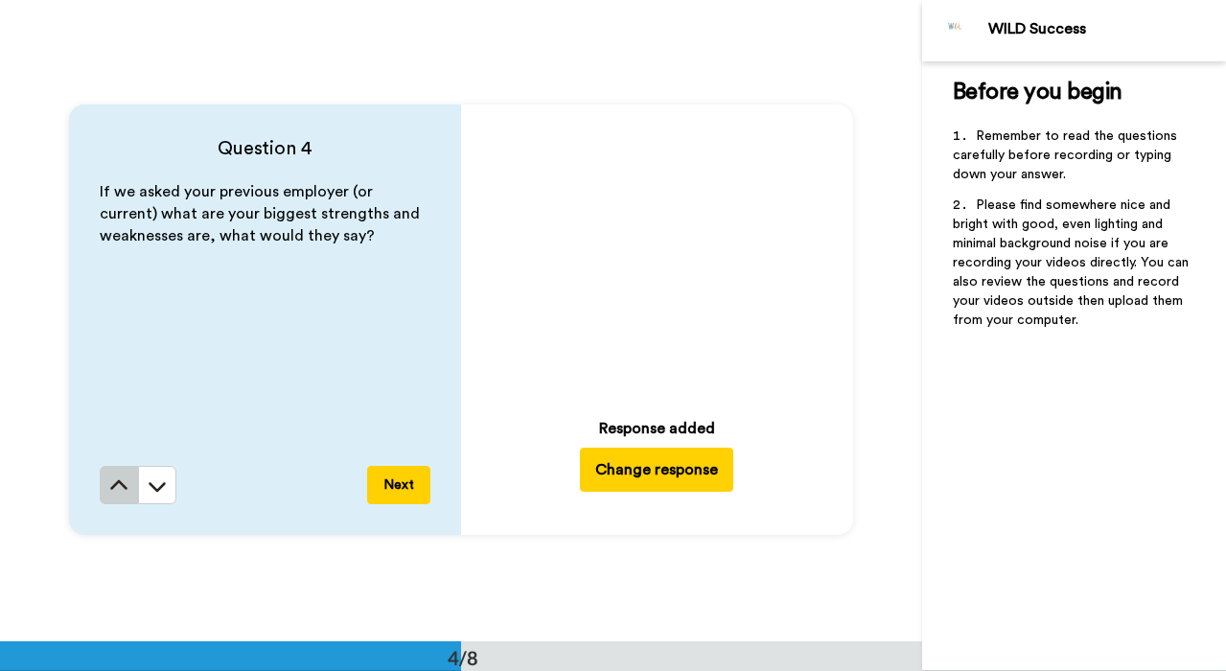
click at [115, 486] on icon at bounding box center [118, 485] width 17 height 10
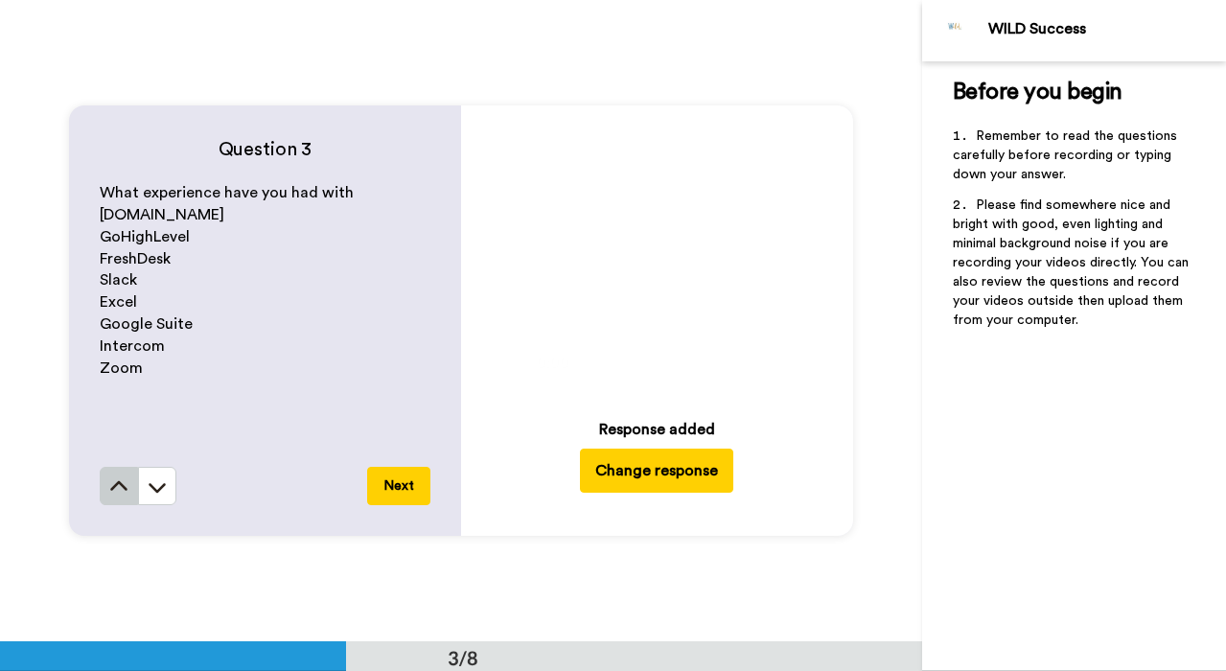
click at [115, 486] on icon at bounding box center [118, 485] width 17 height 10
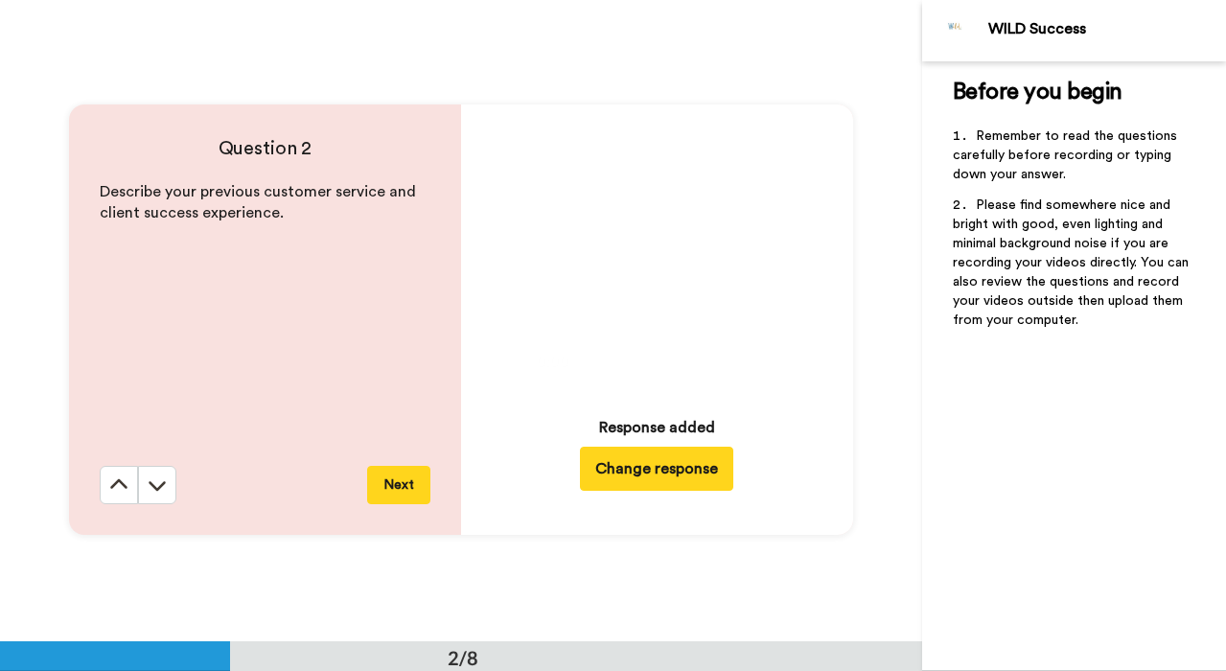
scroll to position [642, 0]
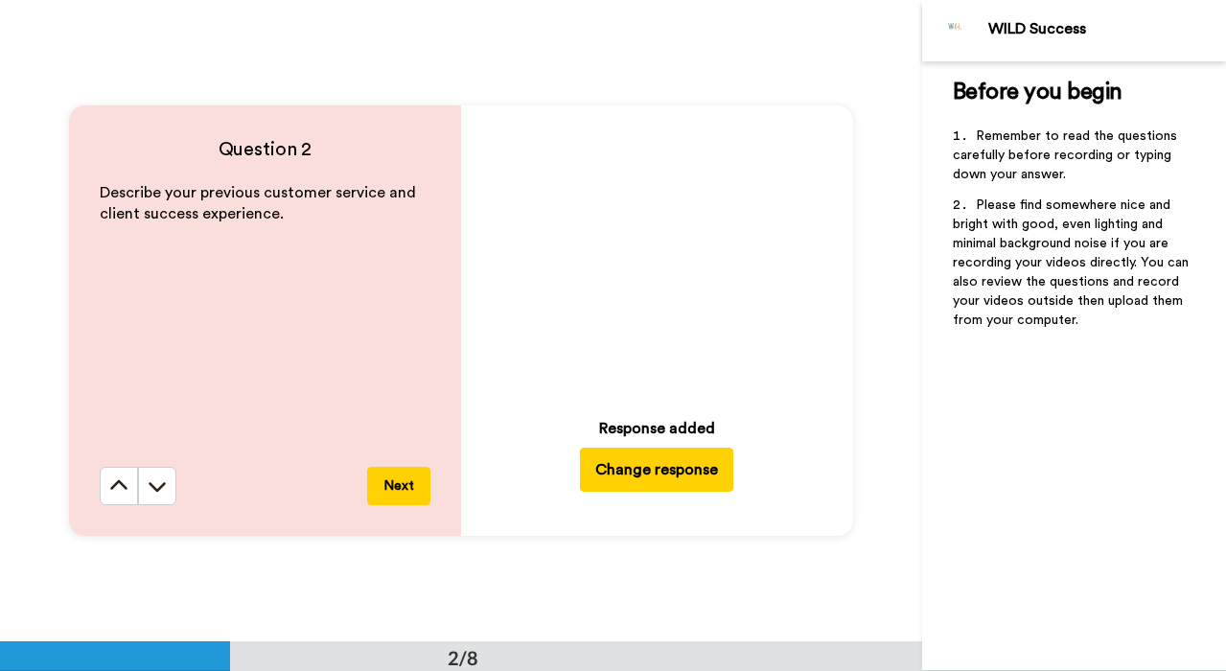
click at [616, 467] on button "Change response" at bounding box center [656, 470] width 153 height 44
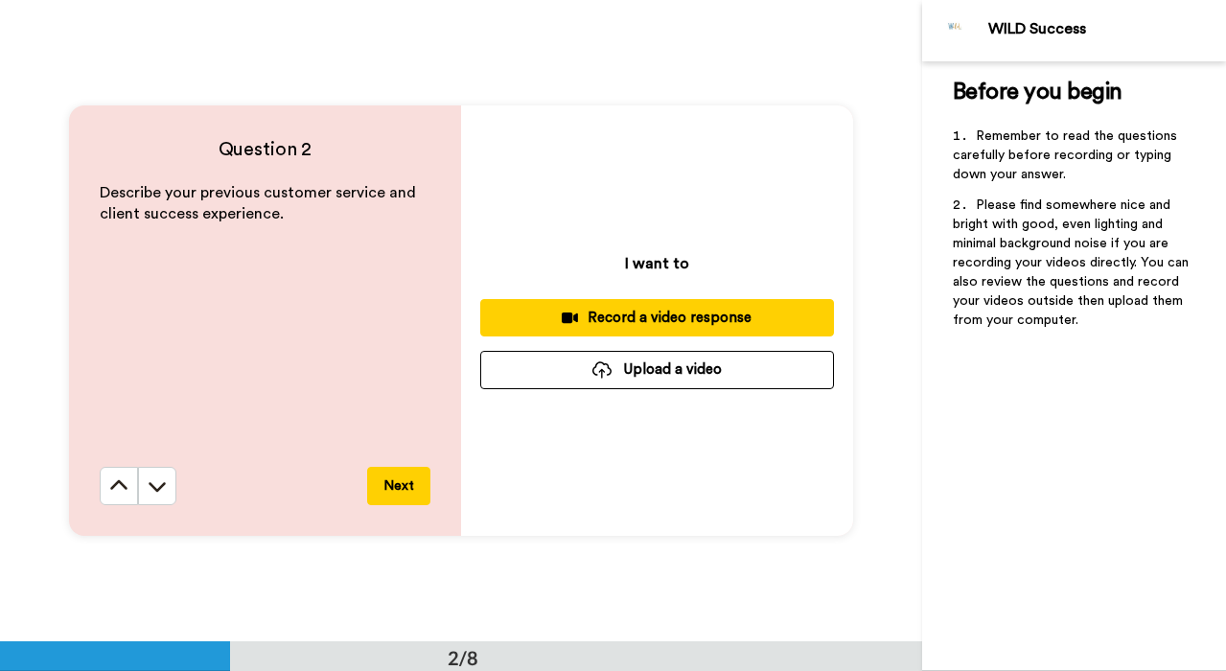
click at [640, 376] on button "Upload a video" at bounding box center [657, 369] width 354 height 37
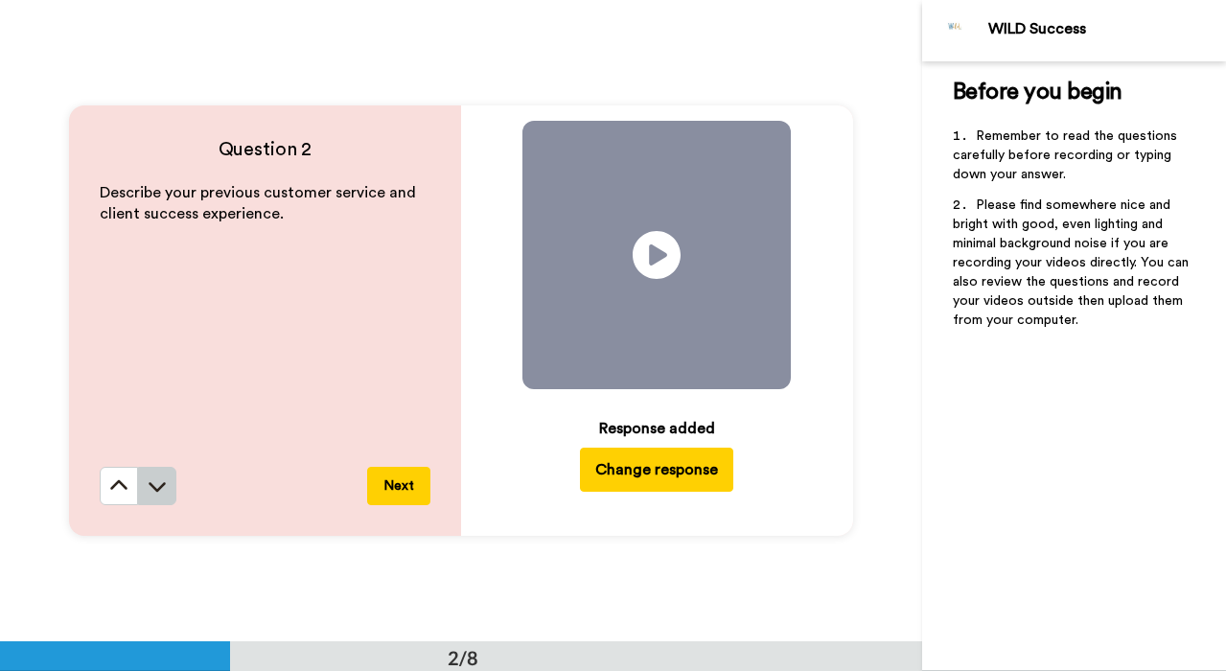
click at [157, 489] on icon at bounding box center [157, 485] width 19 height 19
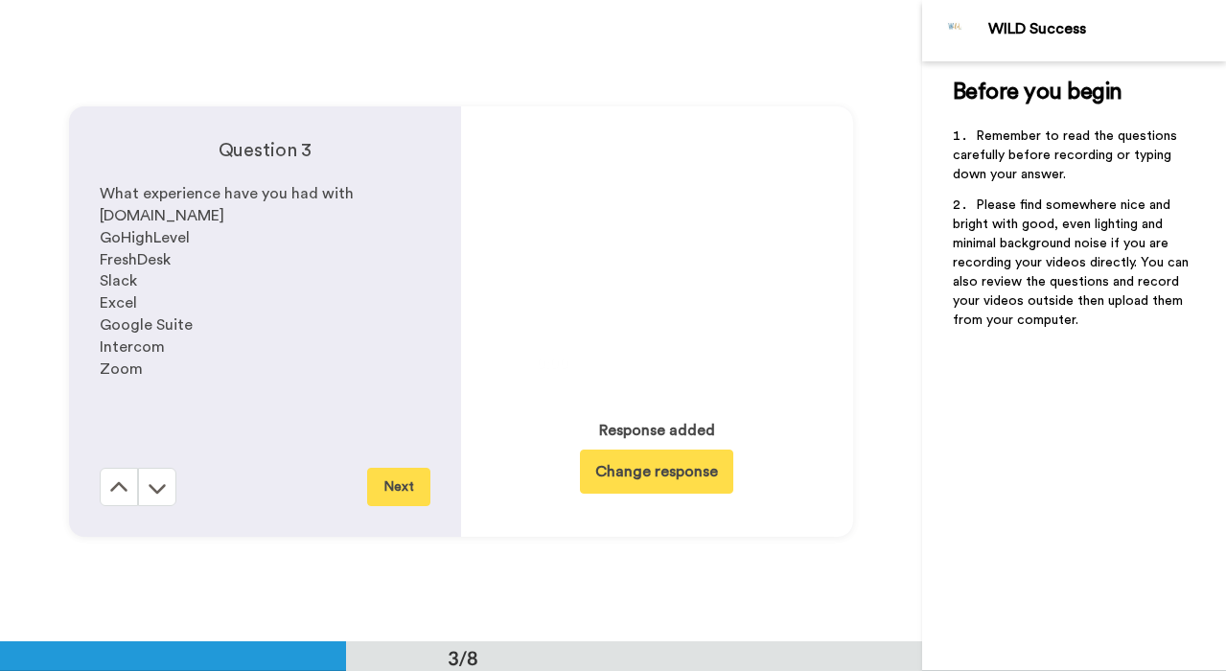
scroll to position [1283, 0]
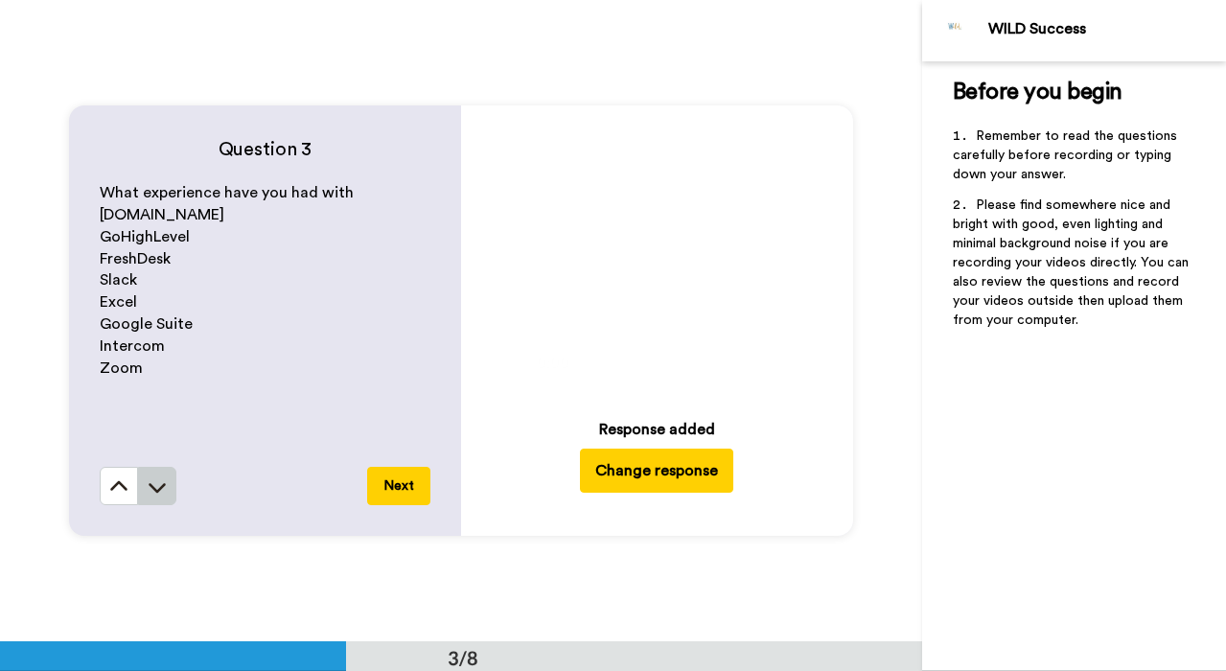
click at [156, 488] on icon at bounding box center [157, 486] width 19 height 19
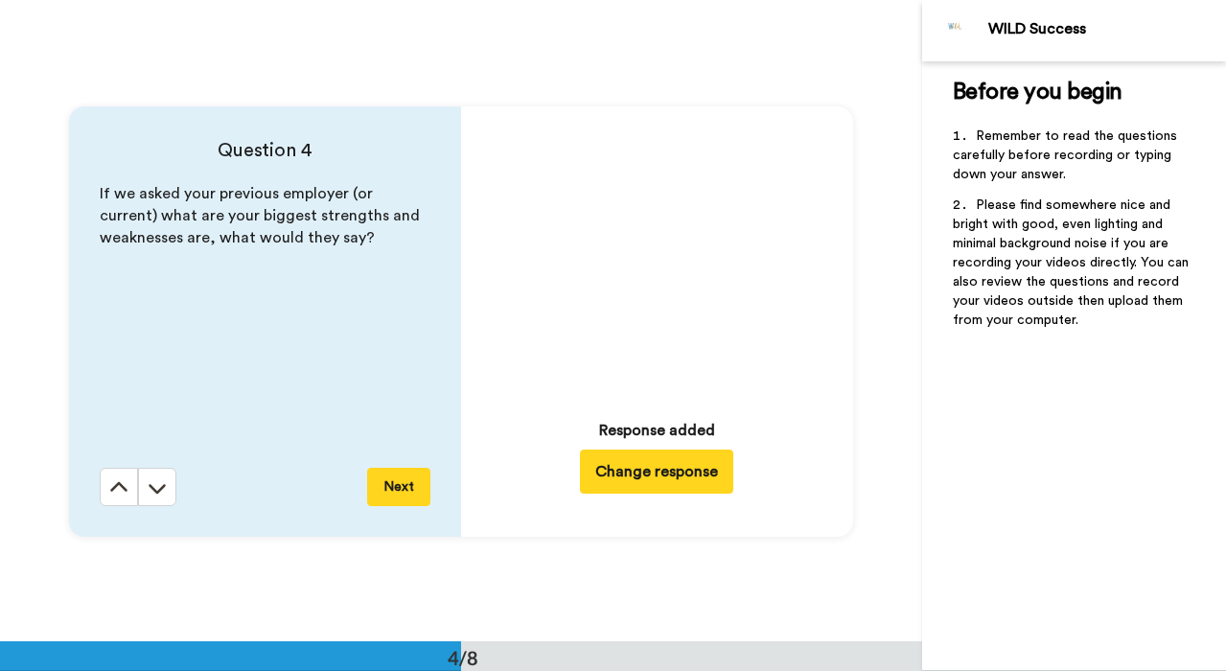
scroll to position [1926, 0]
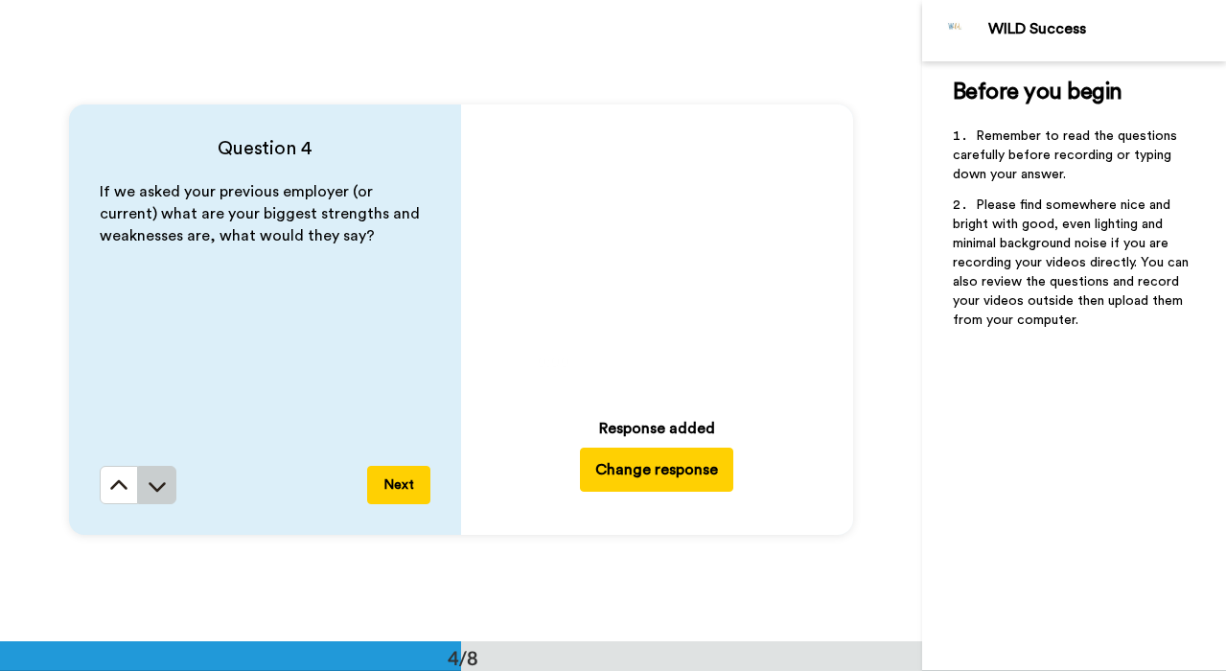
click at [161, 493] on icon at bounding box center [157, 485] width 19 height 19
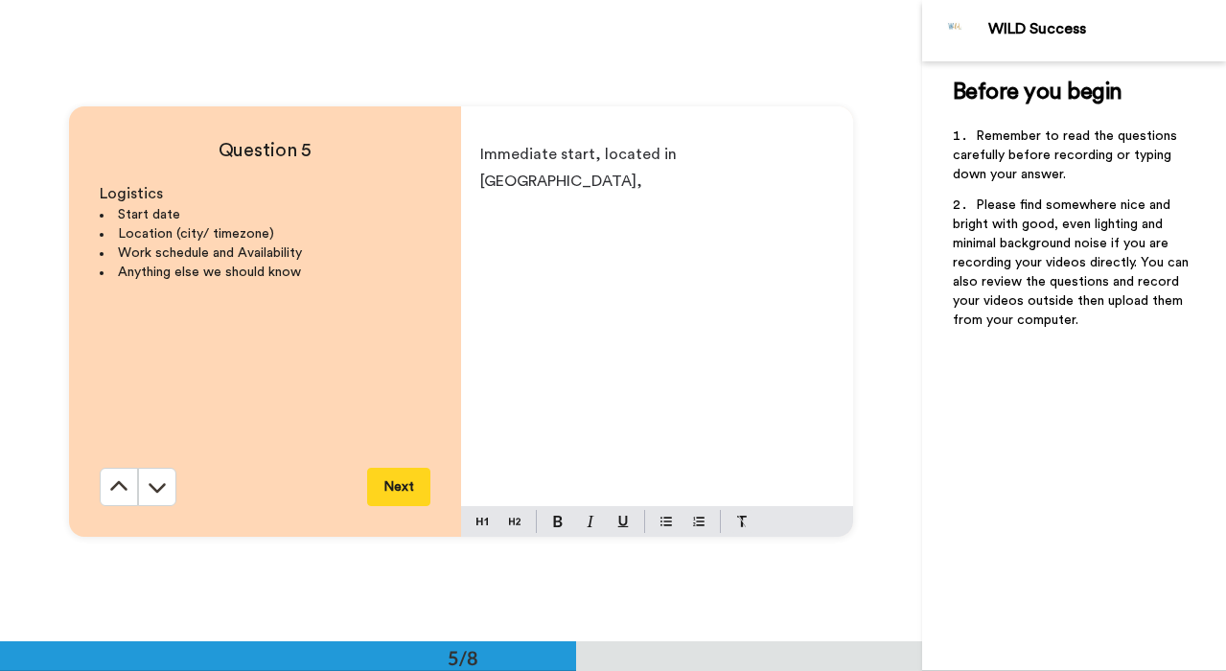
scroll to position [2567, 0]
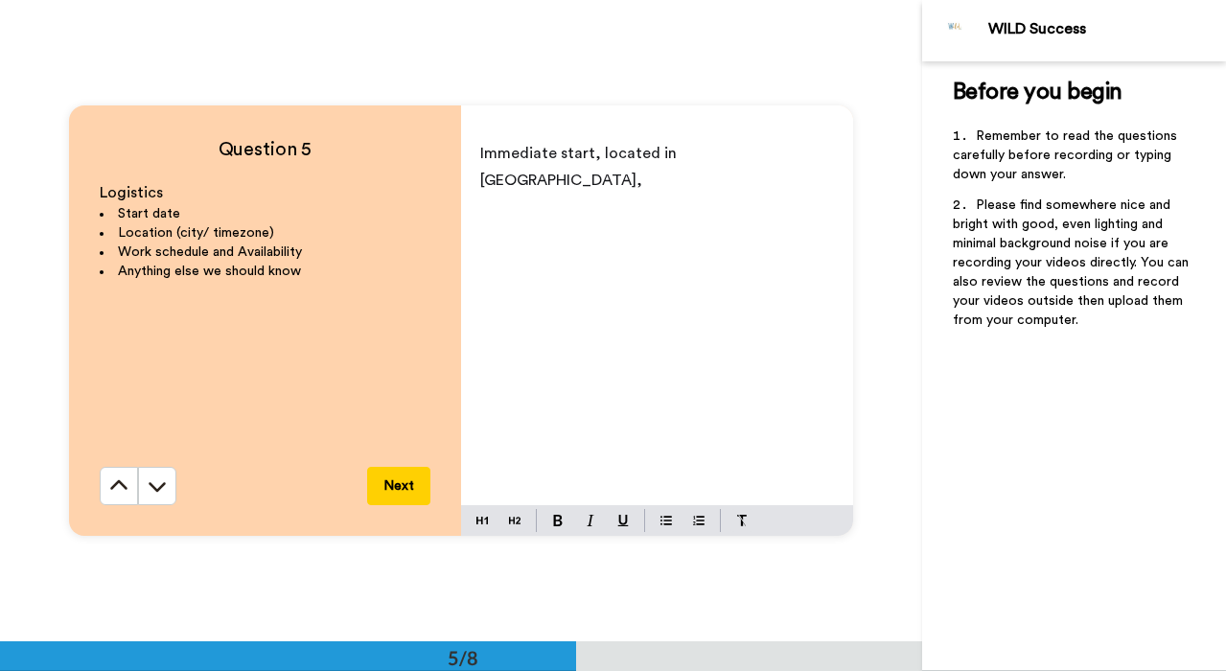
click at [755, 150] on p "Immediate start, located in [GEOGRAPHIC_DATA]," at bounding box center [657, 167] width 354 height 54
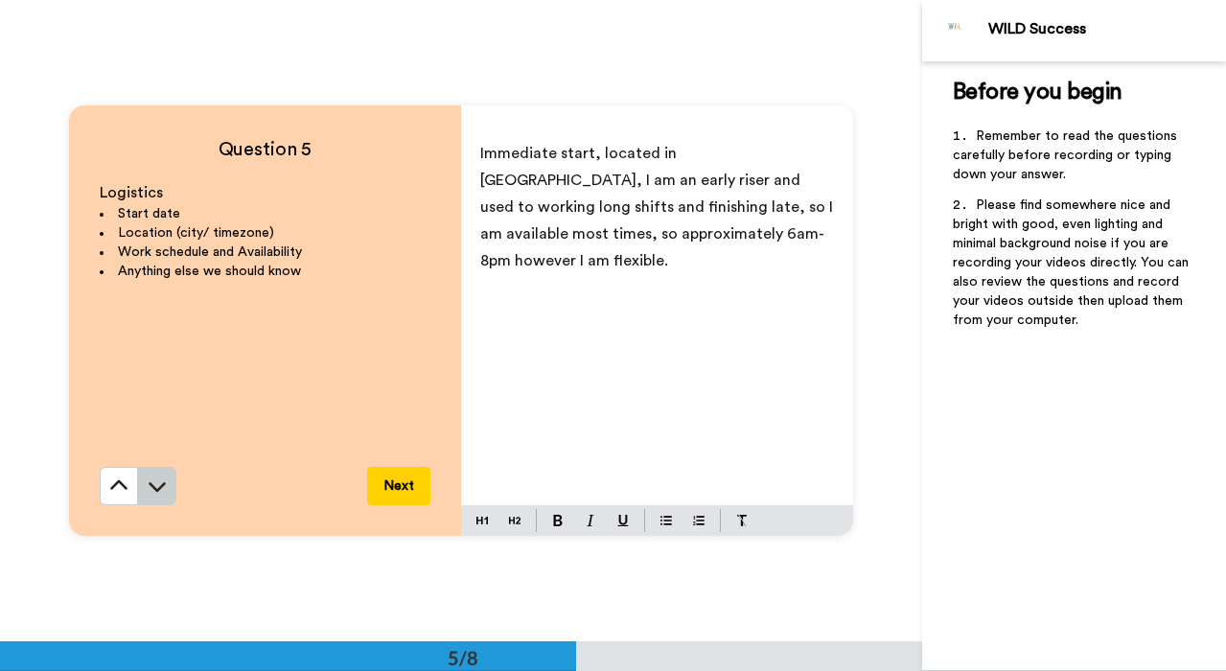
click at [163, 487] on icon at bounding box center [157, 488] width 17 height 10
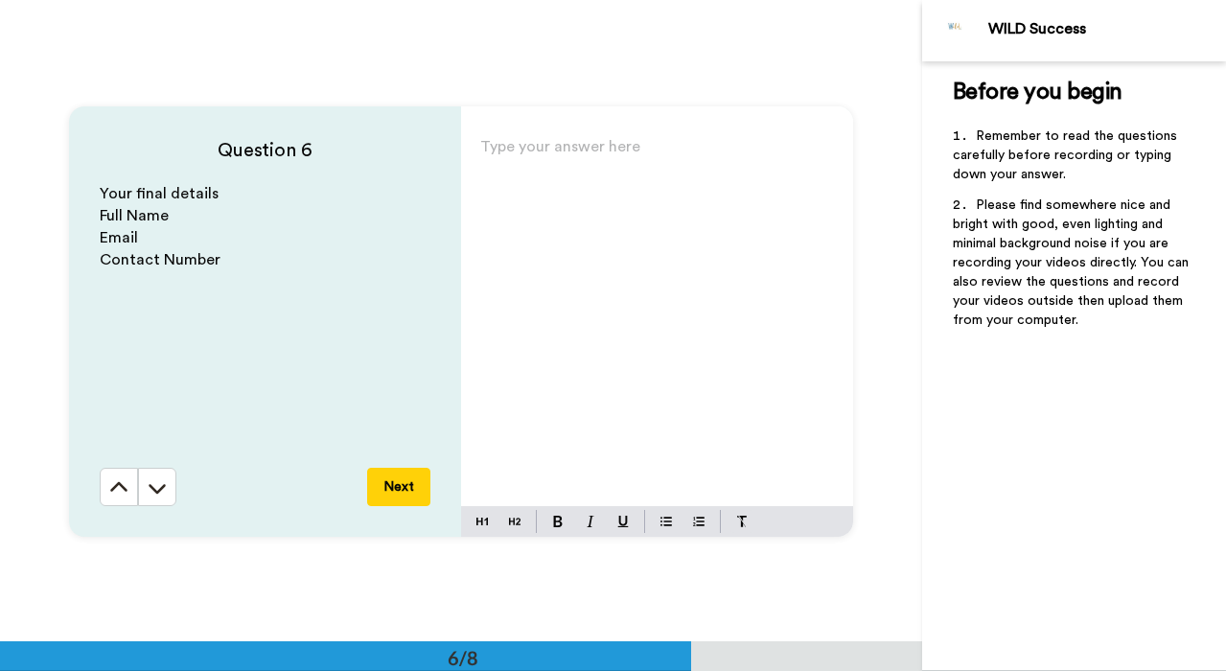
scroll to position [3209, 0]
click at [548, 173] on div "Type your answer here ﻿" at bounding box center [657, 317] width 392 height 373
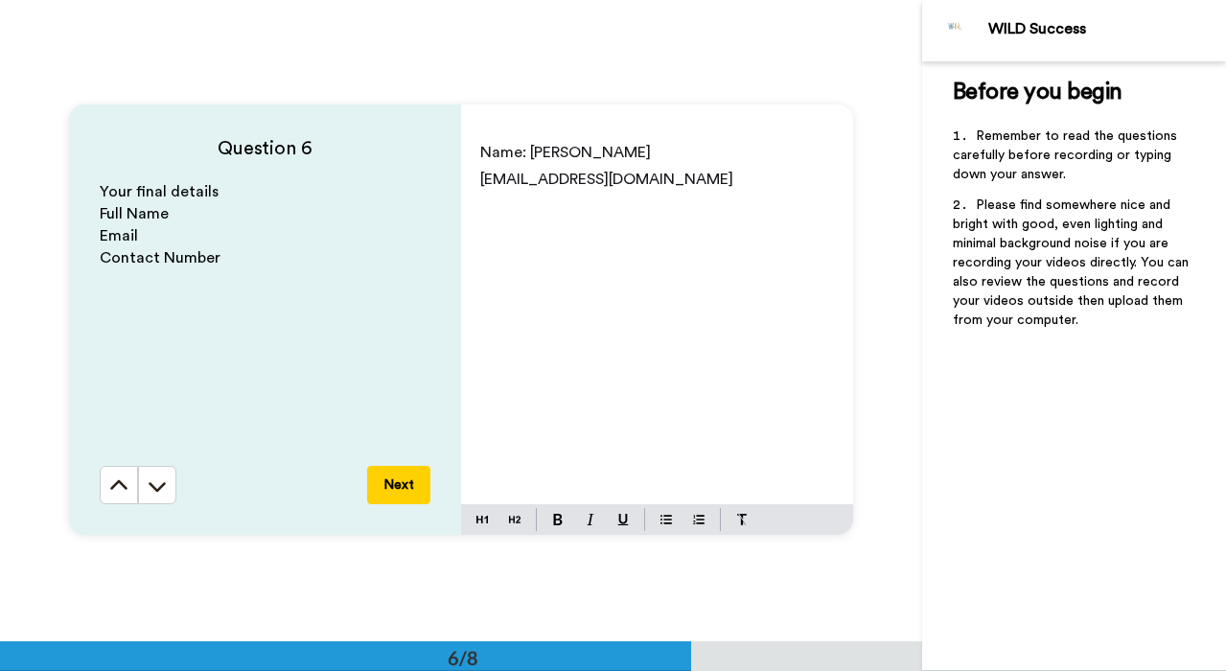
click at [481, 181] on span "[EMAIL_ADDRESS][DOMAIN_NAME]" at bounding box center [606, 179] width 253 height 15
click at [716, 183] on p "Email: [EMAIL_ADDRESS][DOMAIN_NAME]" at bounding box center [657, 179] width 354 height 27
click at [546, 207] on span "Number: 0484506929" at bounding box center [558, 205] width 157 height 15
click at [690, 208] on p "Number: [PHONE_NUMBER]" at bounding box center [657, 206] width 354 height 27
click at [158, 487] on icon at bounding box center [157, 485] width 19 height 19
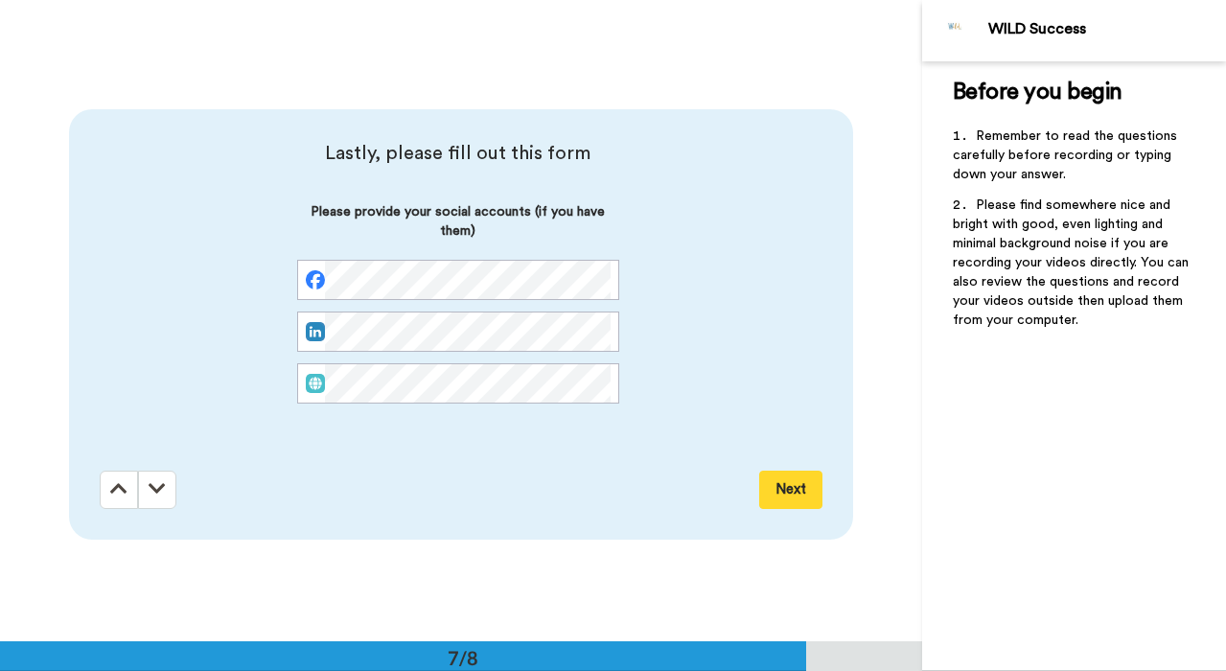
scroll to position [3850, 0]
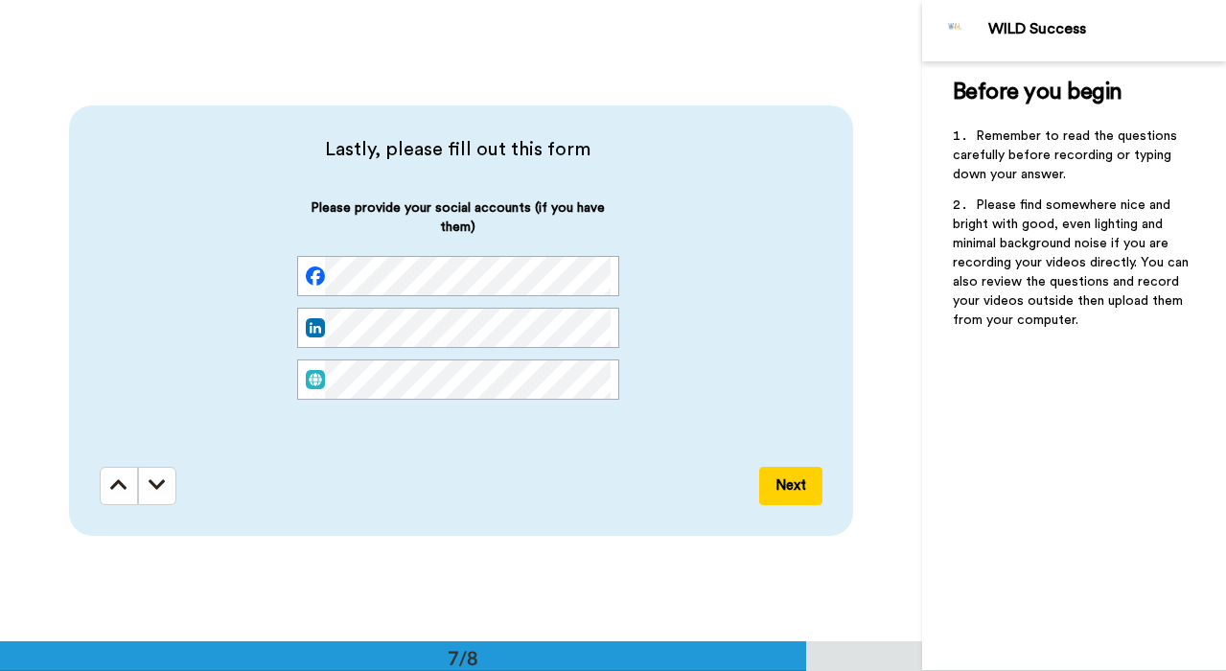
click at [788, 492] on button "Next" at bounding box center [790, 486] width 63 height 38
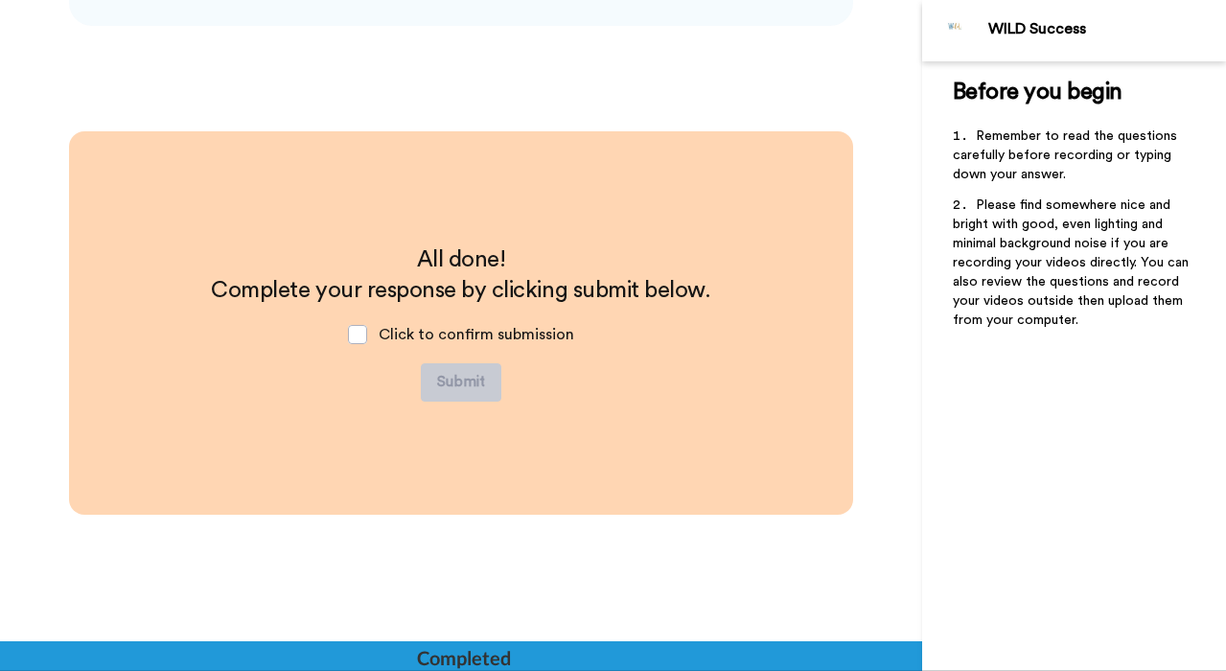
scroll to position [4363, 0]
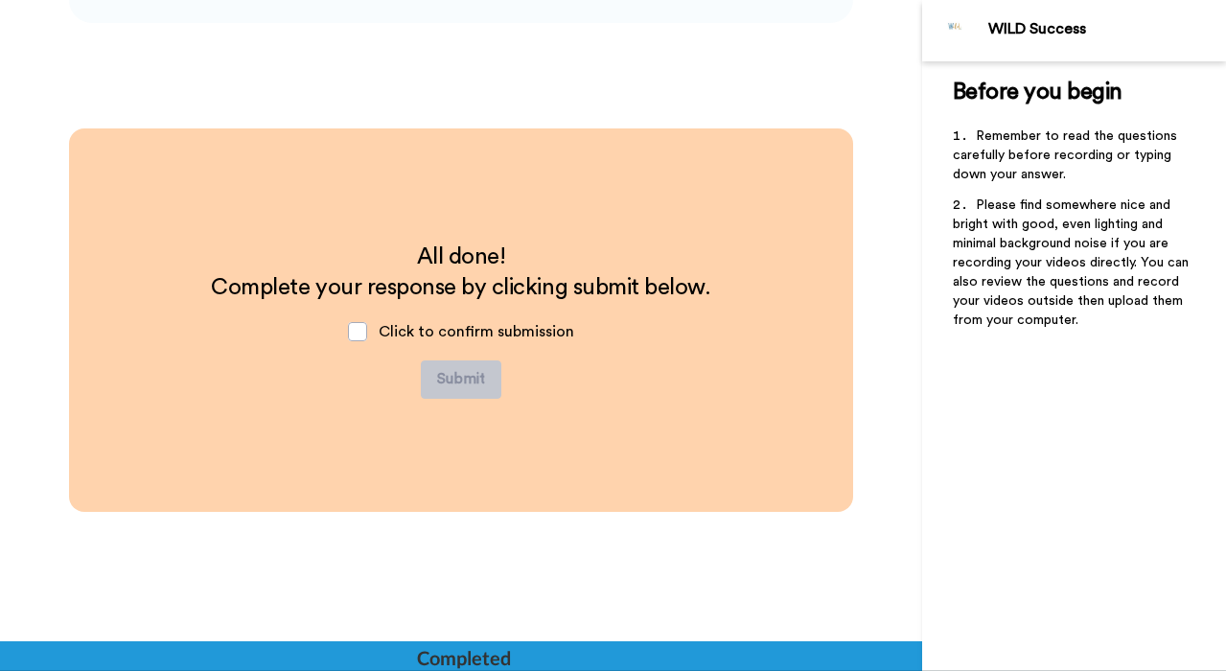
click at [372, 335] on div "Click to confirm submission" at bounding box center [461, 332] width 257 height 58
click at [356, 332] on span at bounding box center [357, 331] width 19 height 19
click at [467, 377] on button "Submit" at bounding box center [461, 379] width 81 height 38
